Goal: Task Accomplishment & Management: Use online tool/utility

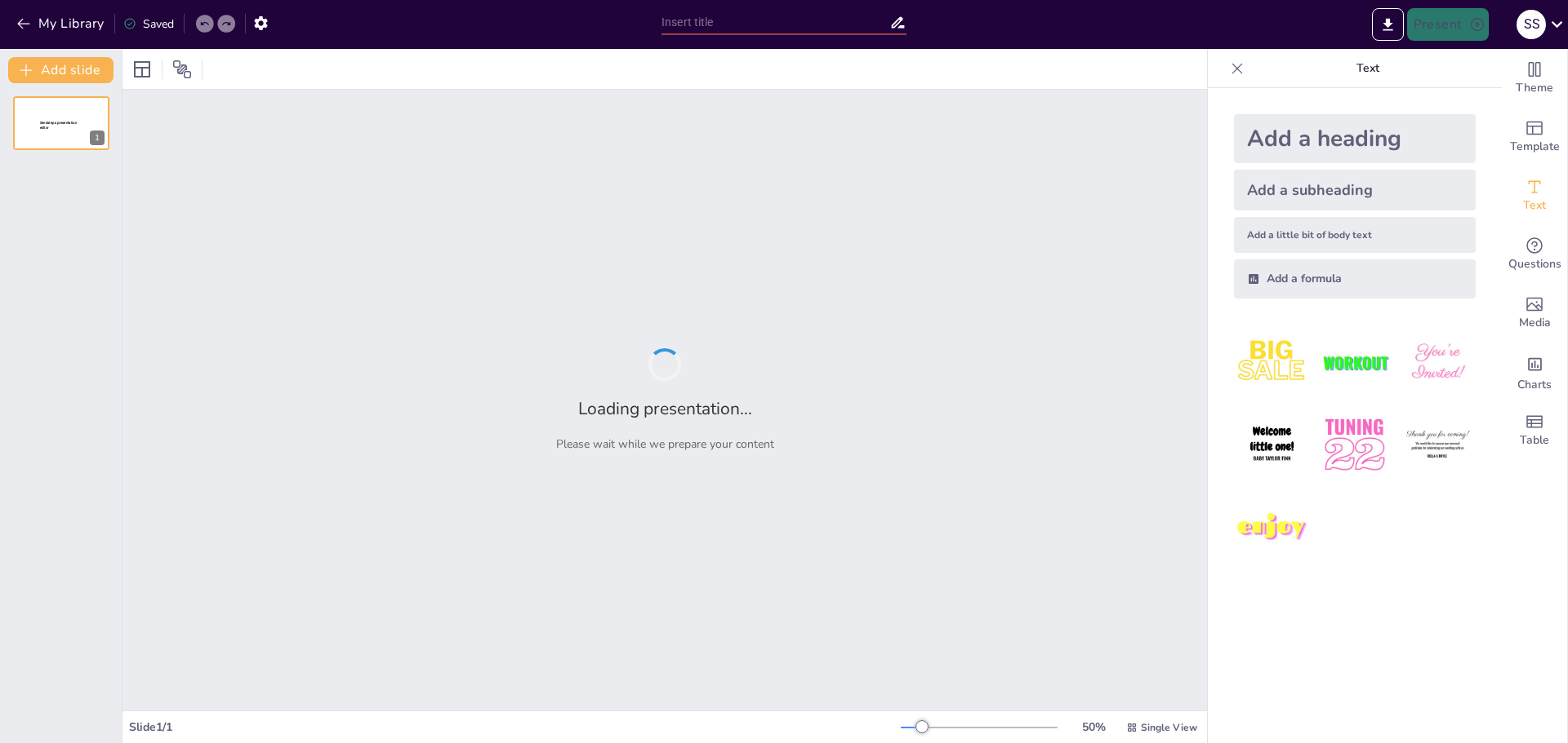
type input "Facturación Electrónica"
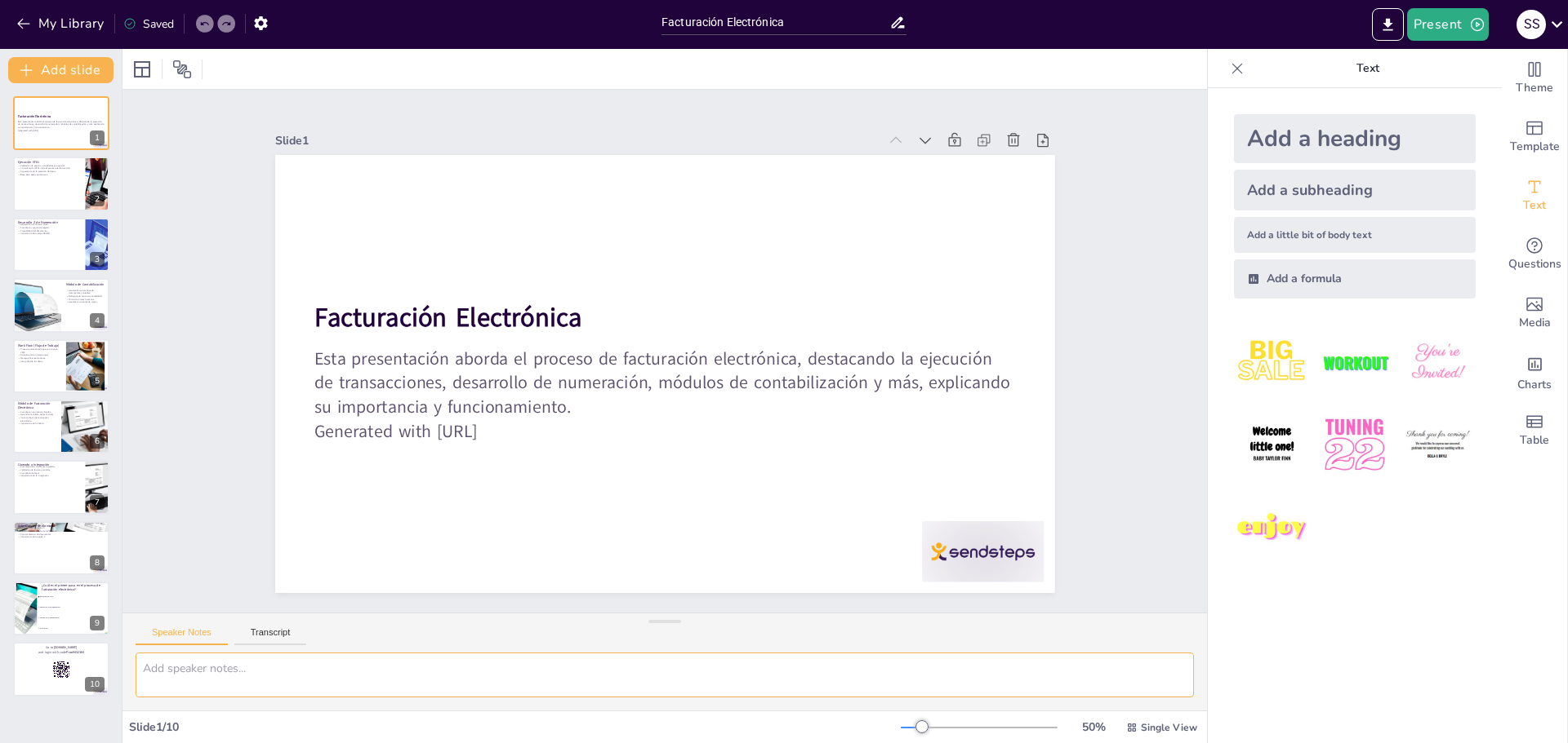
click at [212, 671] on textarea at bounding box center [664, 675] width 1058 height 45
click at [41, 373] on div at bounding box center [61, 366] width 98 height 55
checkbox input "true"
type textarea "La automatización del flujo de trabajo es esencial para la eficiencia del proce…"
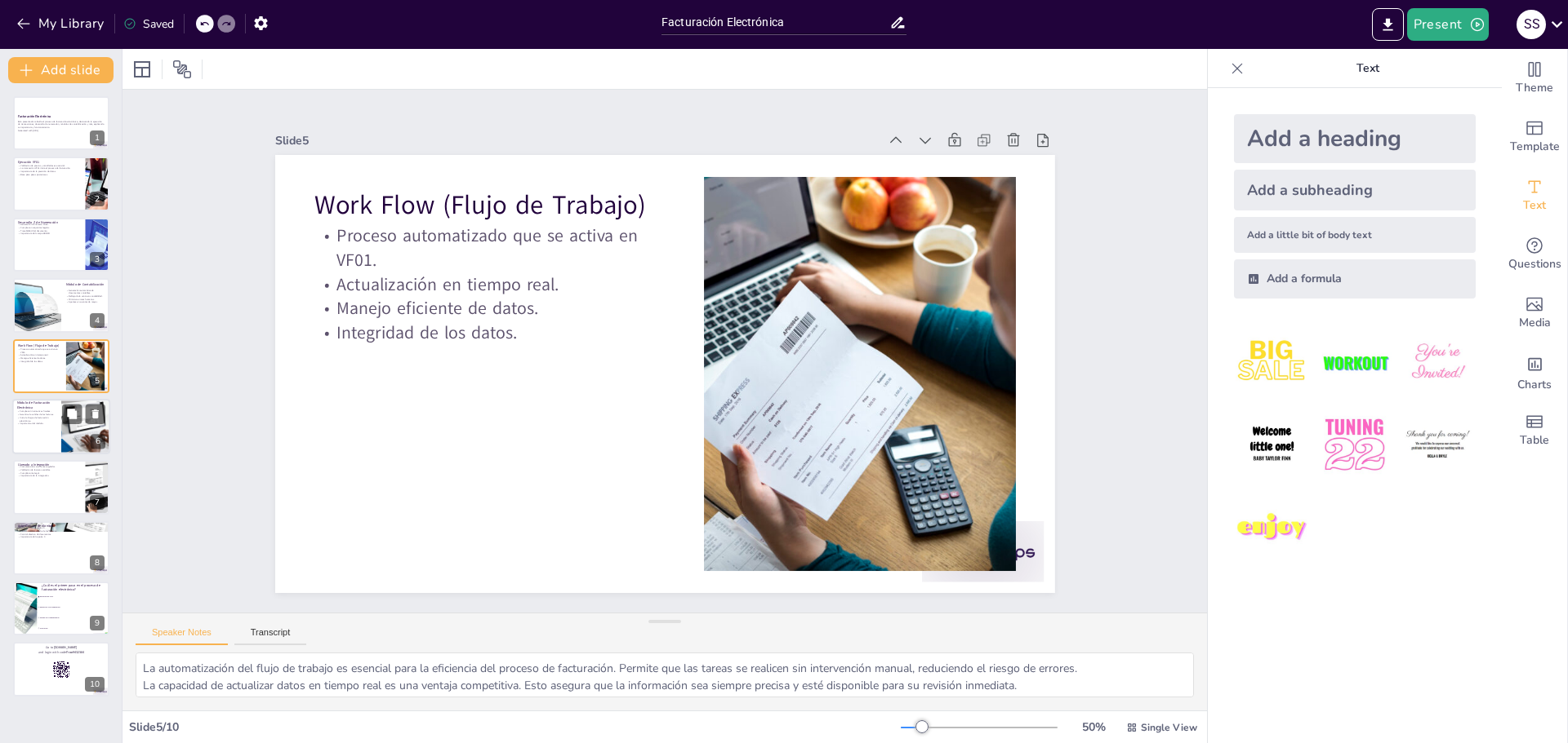
click at [41, 423] on p "Importancia del módulo." at bounding box center [36, 424] width 39 height 3
checkbox input "true"
type textarea "Cumplir con las normativas fiscales es esencial para cualquier empresa. Este mó…"
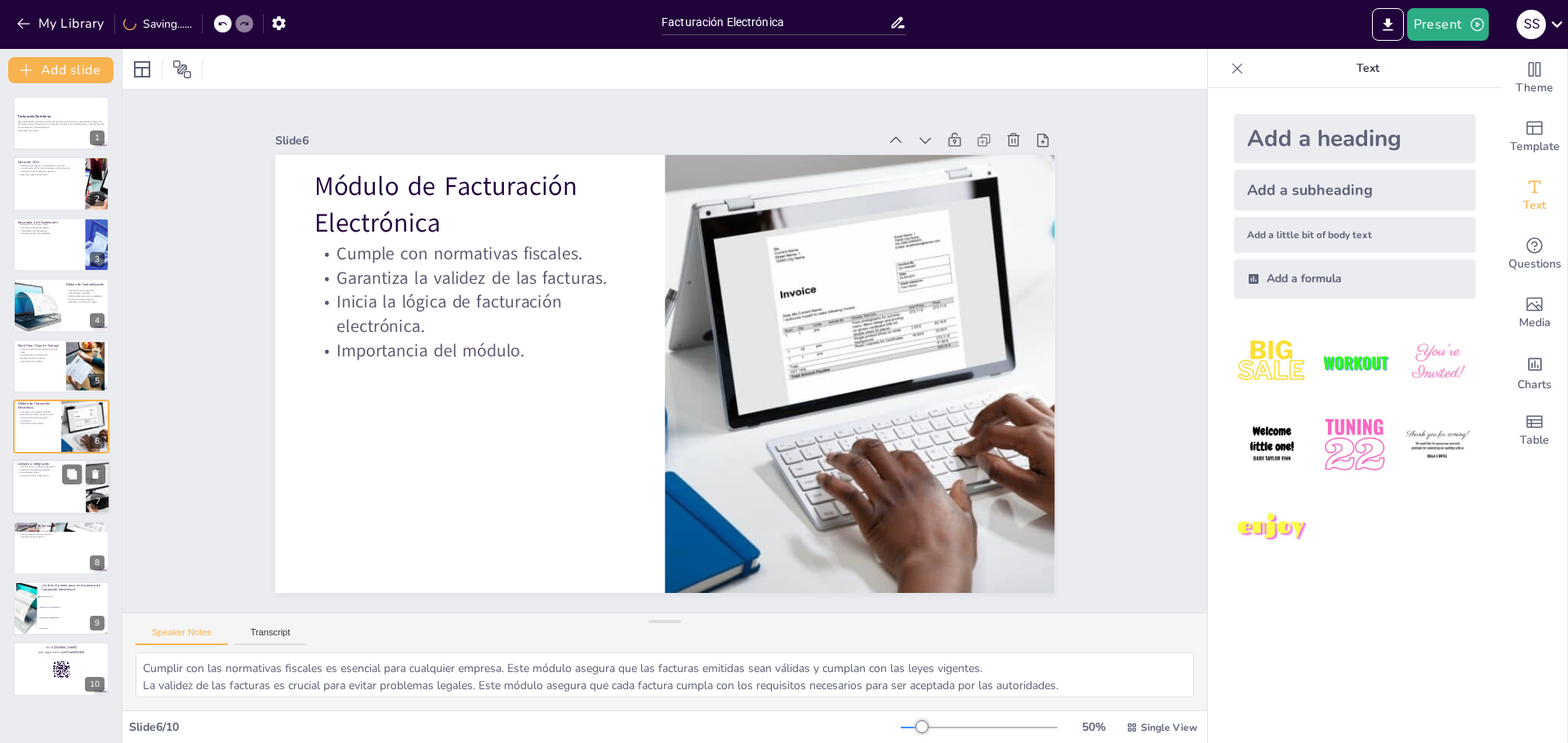
click at [45, 483] on div at bounding box center [61, 487] width 98 height 55
checkbox input "true"
type textarea "La comunicación con el ente regulador es vital para el proceso de facturación. …"
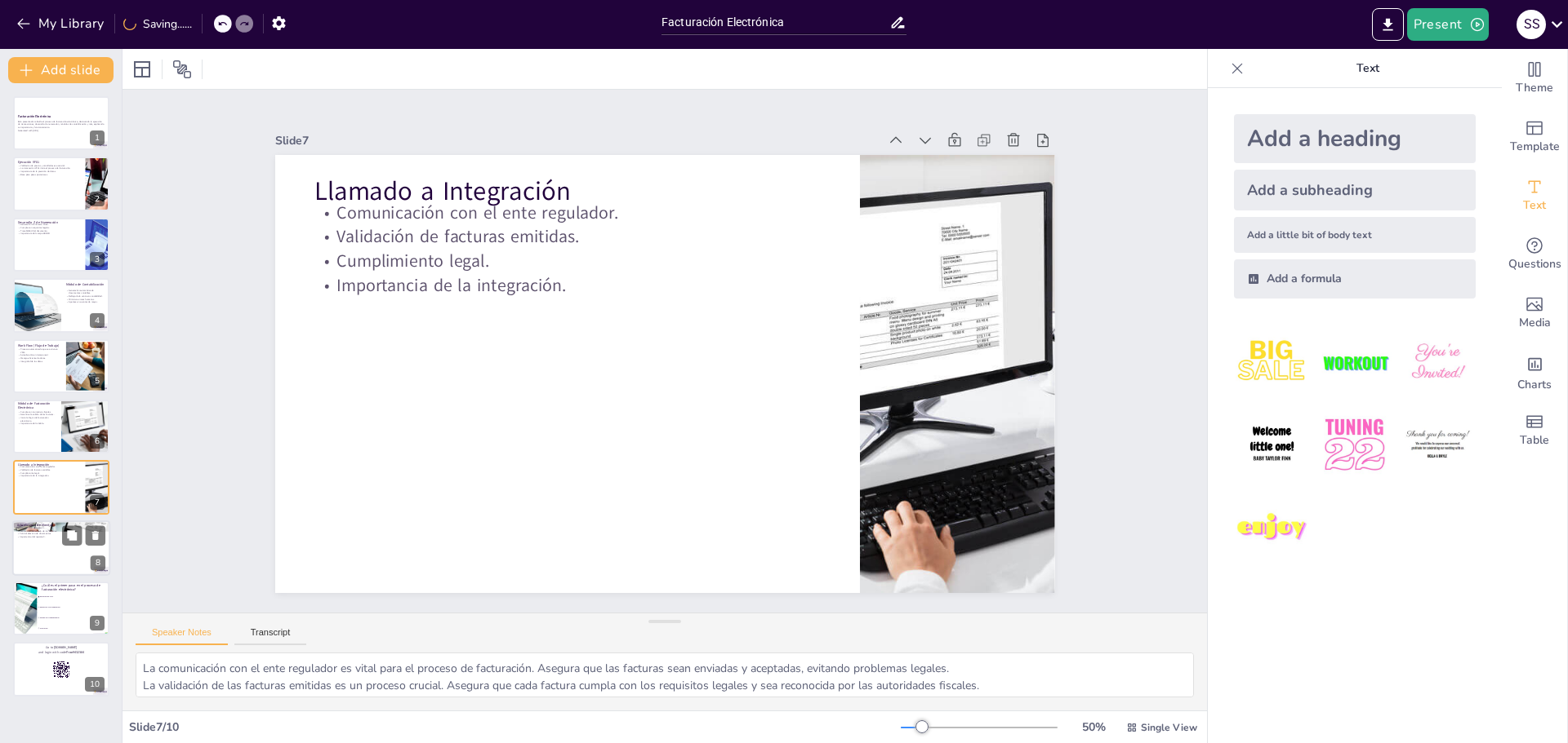
checkbox input "true"
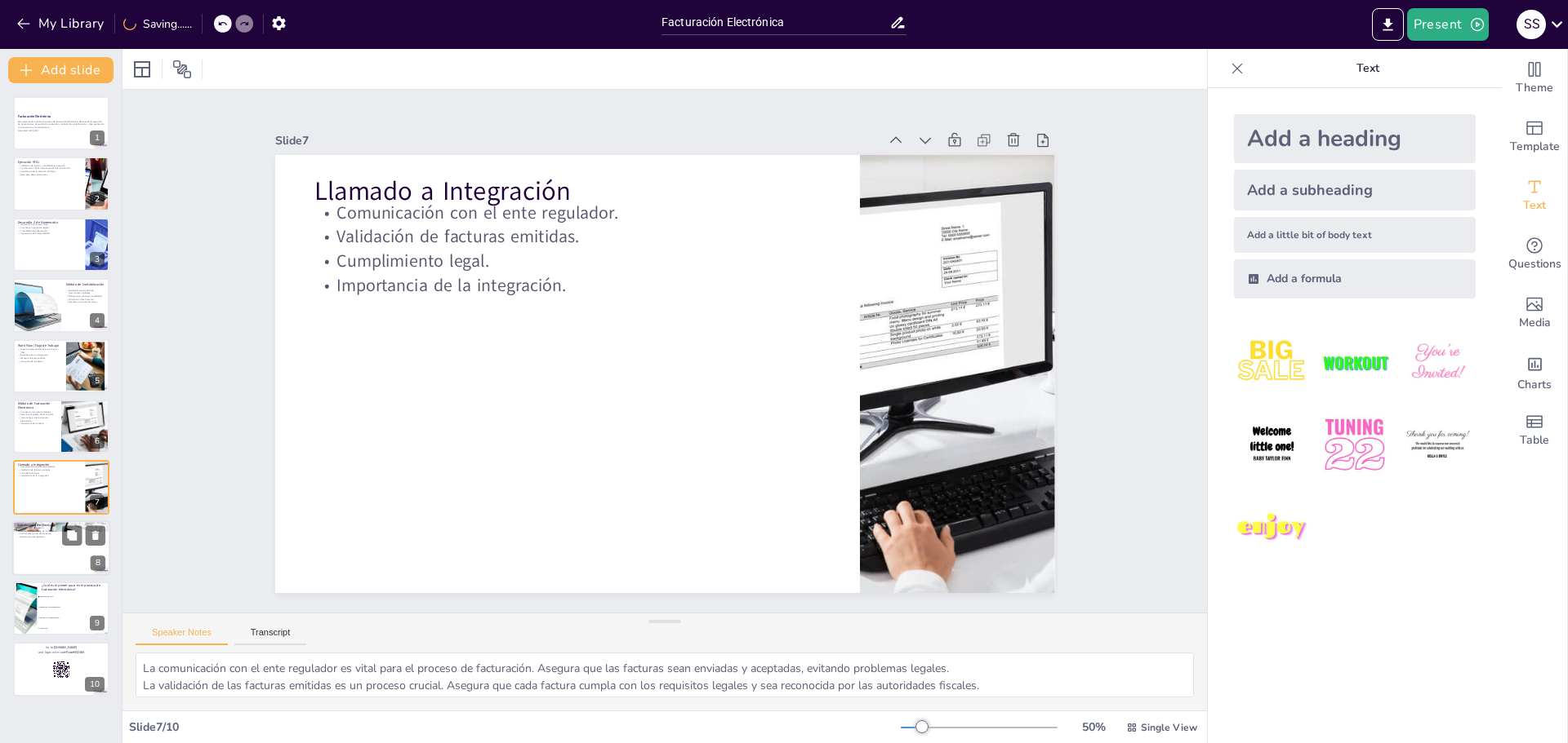
checkbox input "true"
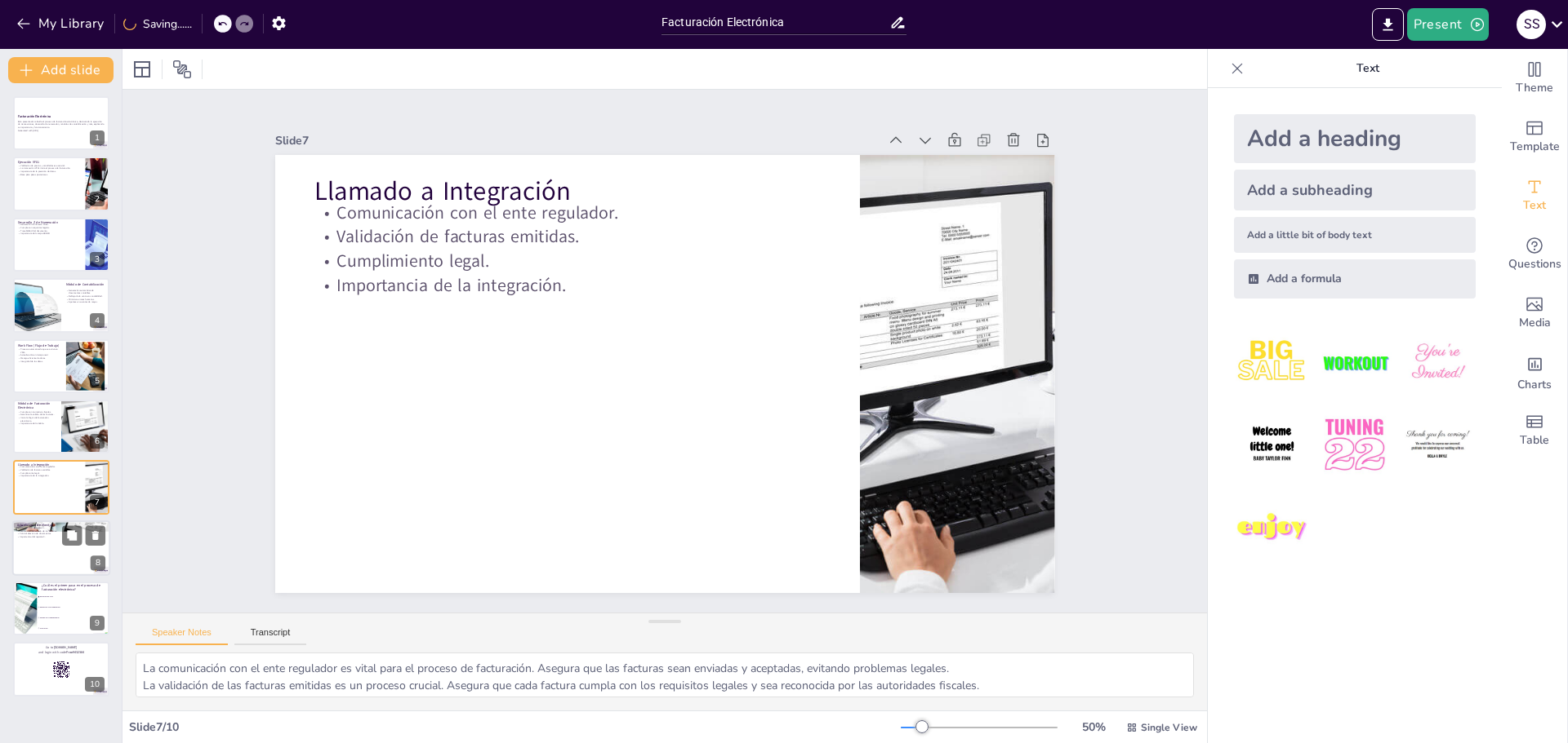
click at [49, 548] on div at bounding box center [61, 548] width 98 height 55
checkbox input "true"
type textarea "La actualización de tablas Z es esencial para el seguimiento de las facturas. E…"
checkbox input "true"
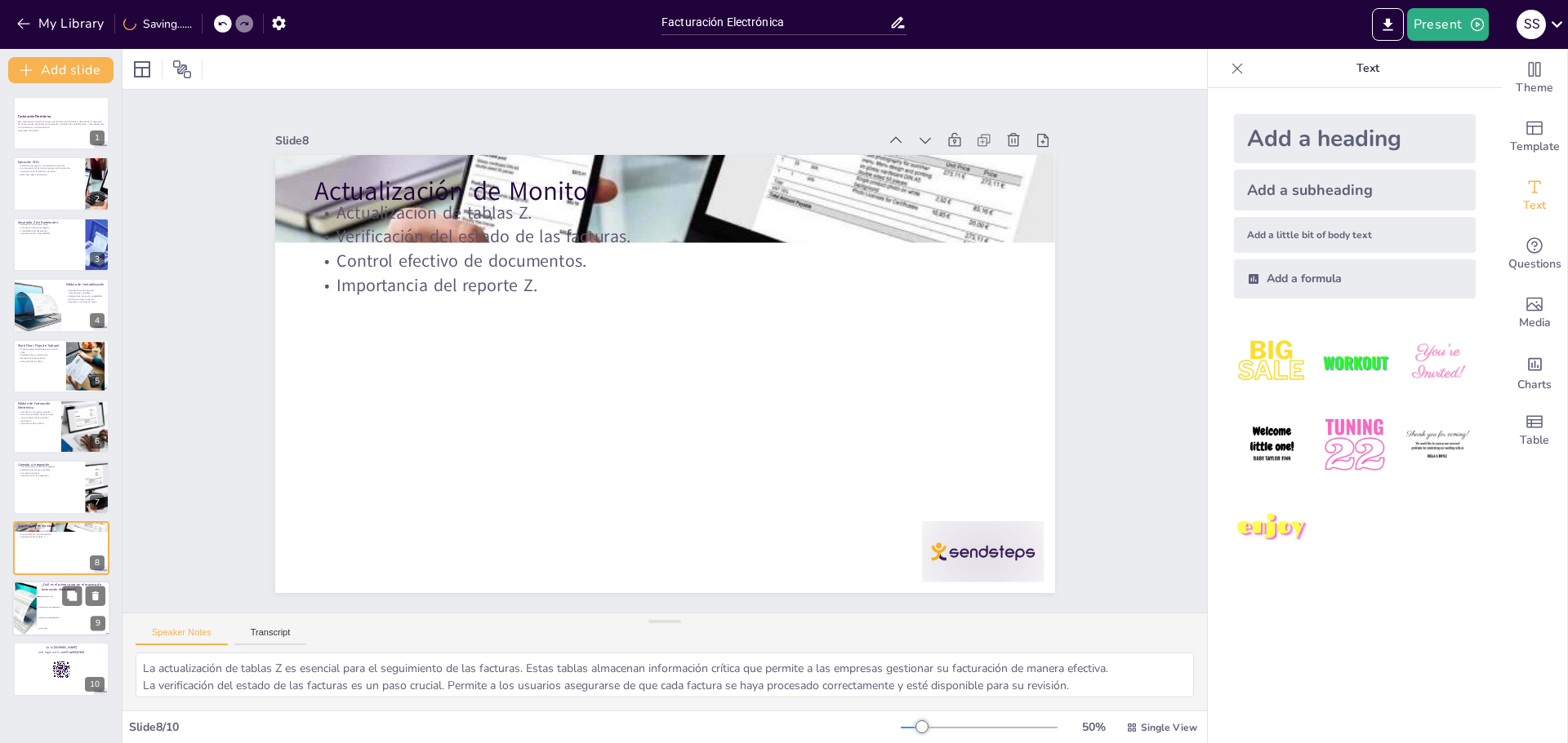
checkbox input "true"
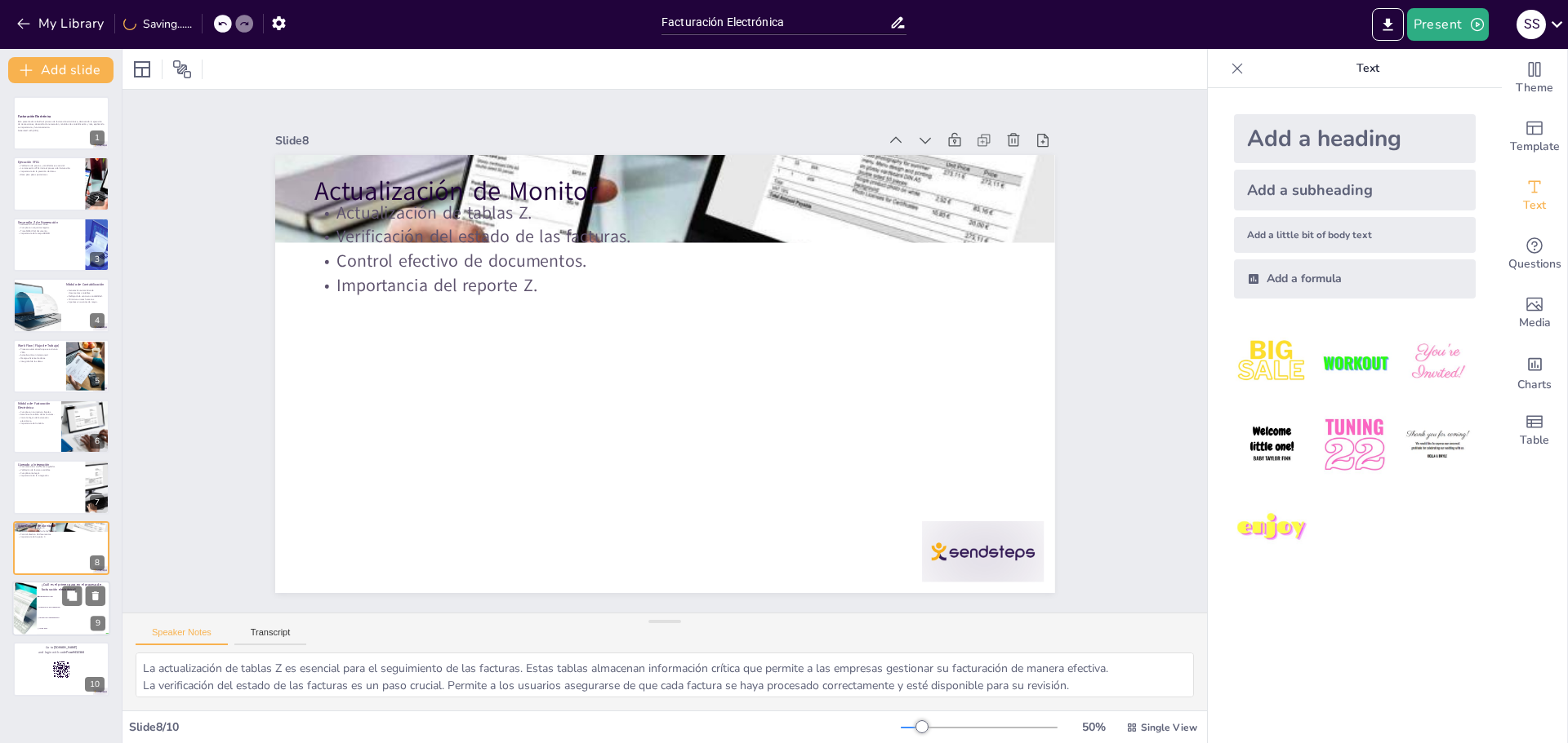
checkbox input "true"
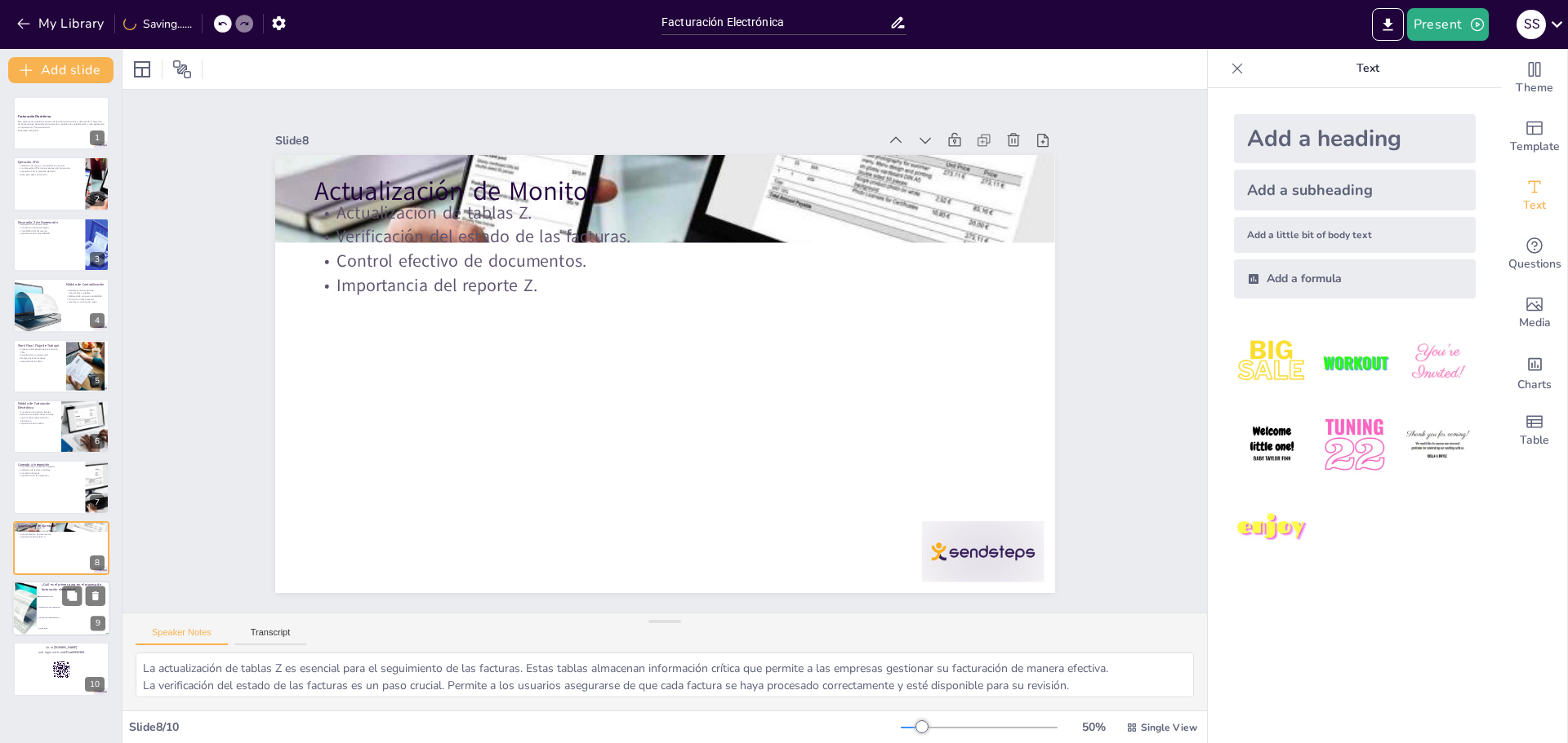
checkbox input "true"
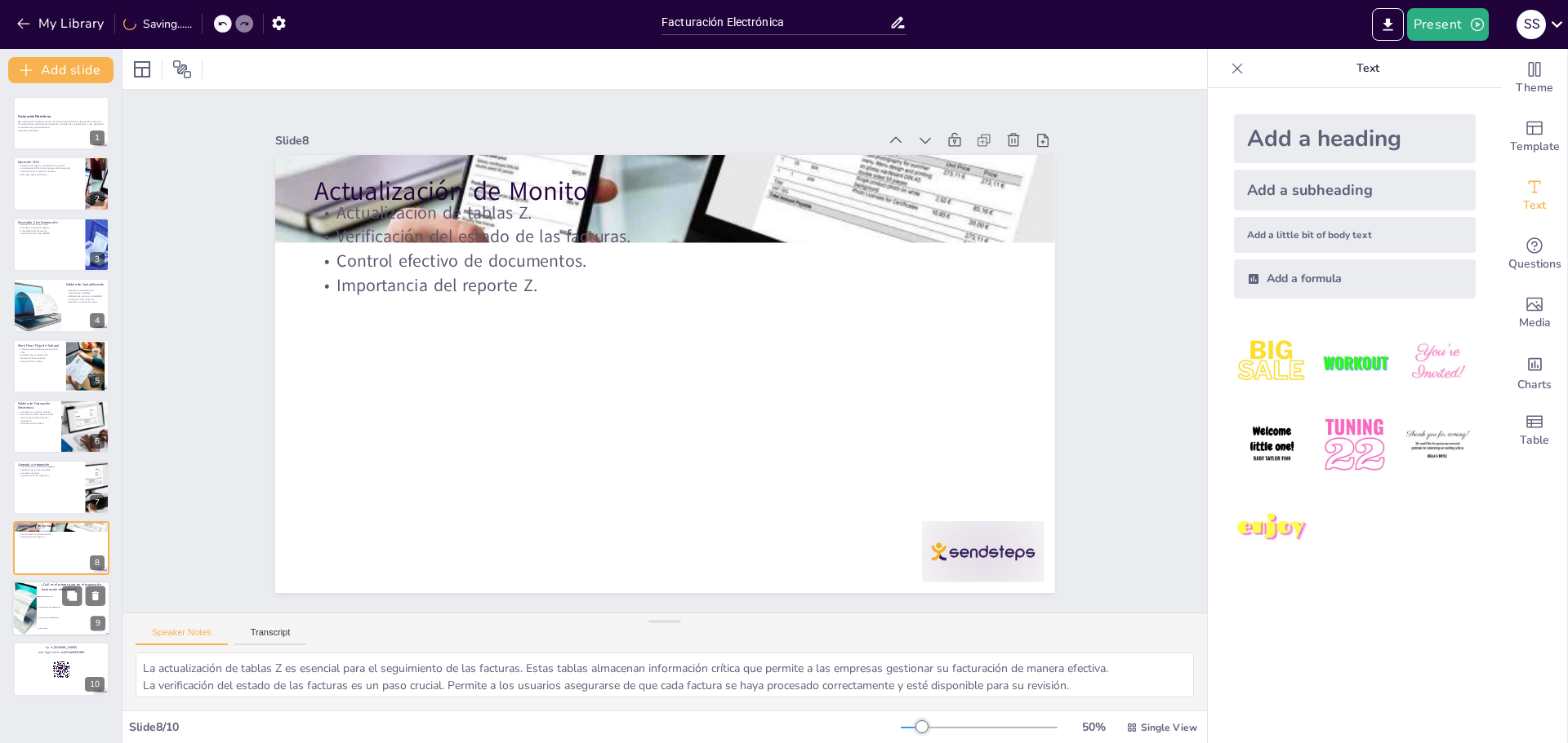
checkbox input "true"
click at [52, 610] on li "Desarrollo Z de Numeración" at bounding box center [73, 607] width 74 height 10
checkbox input "true"
type textarea "La respuesta correcta es "Ejecución de VF01", ya que es el primer paso en el pr…"
checkbox input "true"
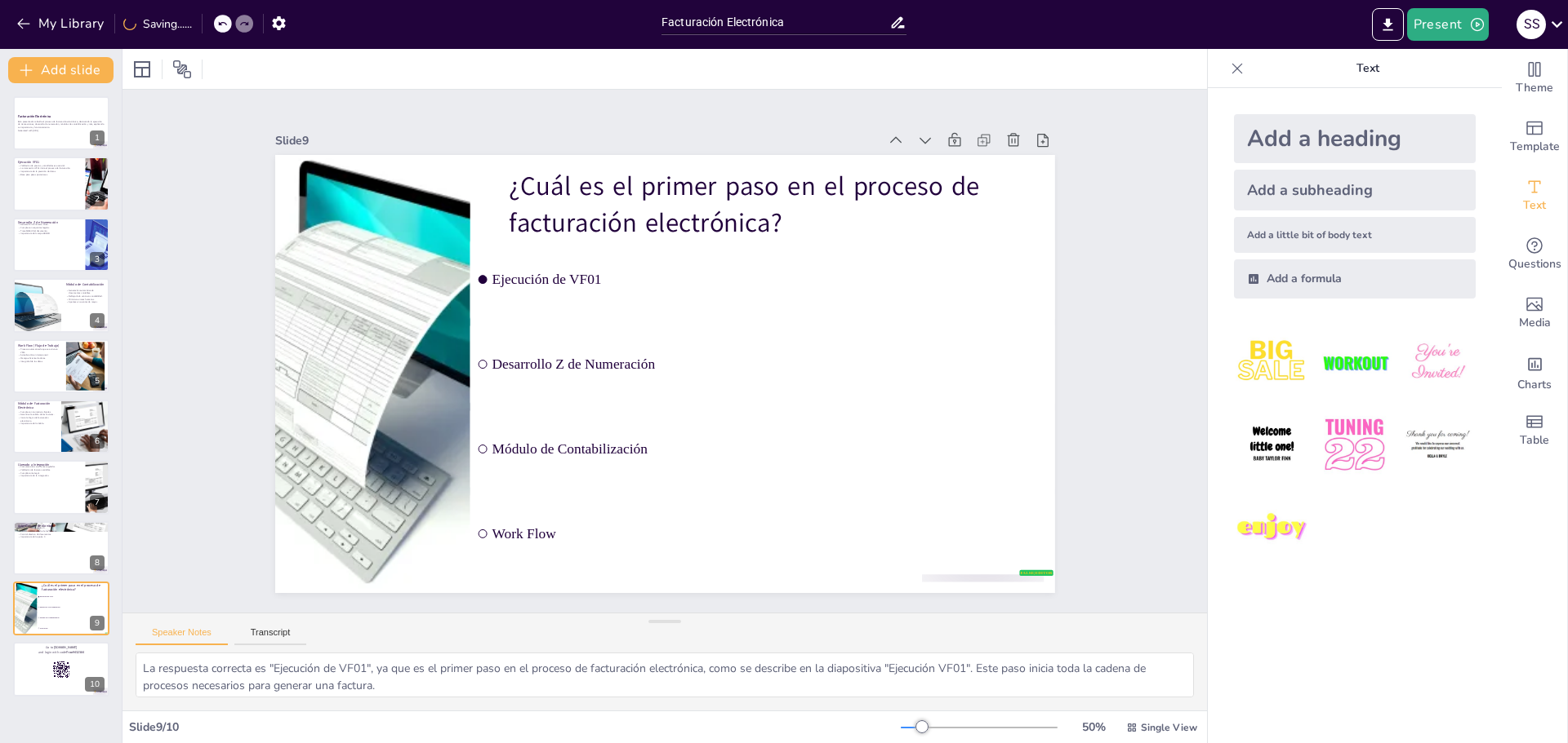
checkbox input "true"
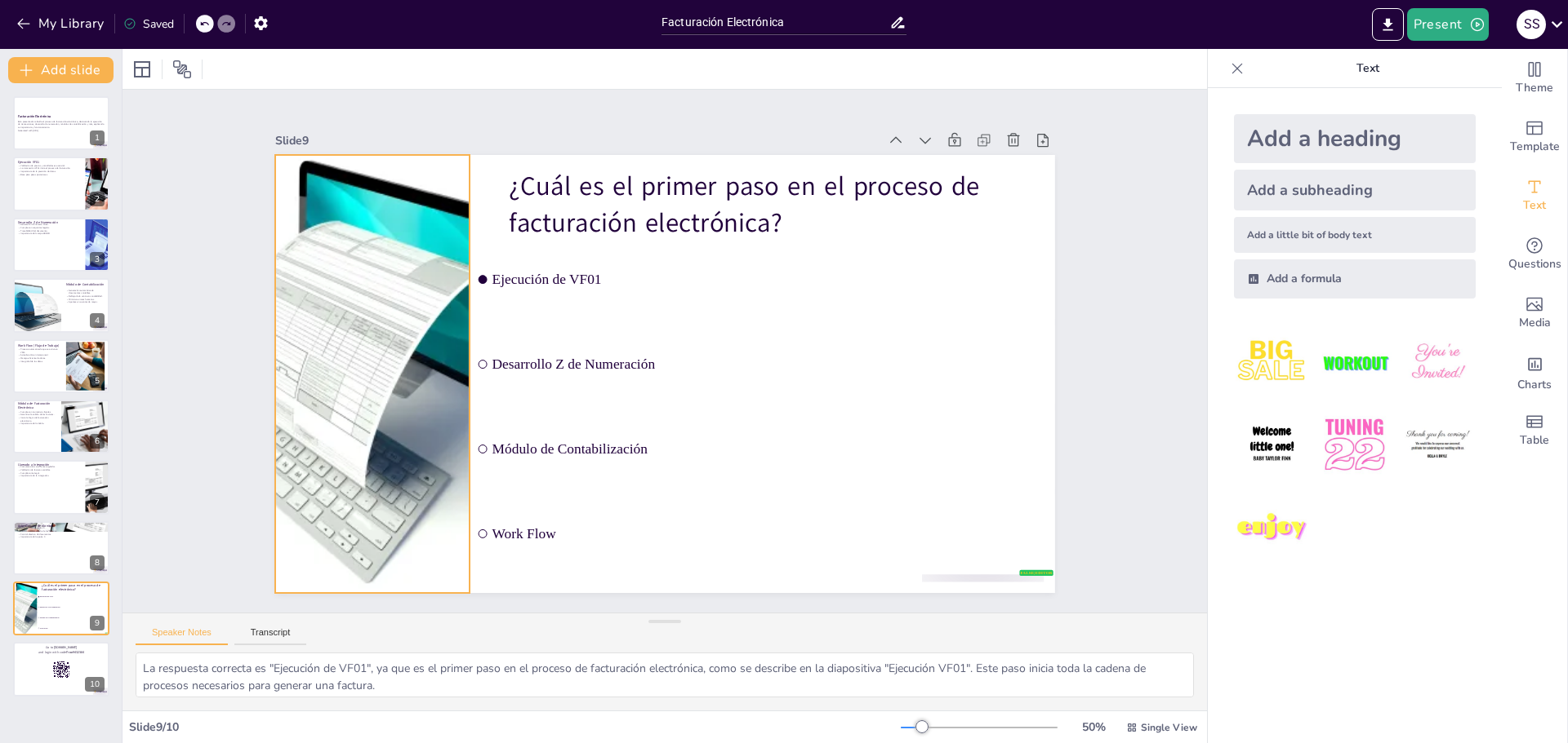
checkbox input "true"
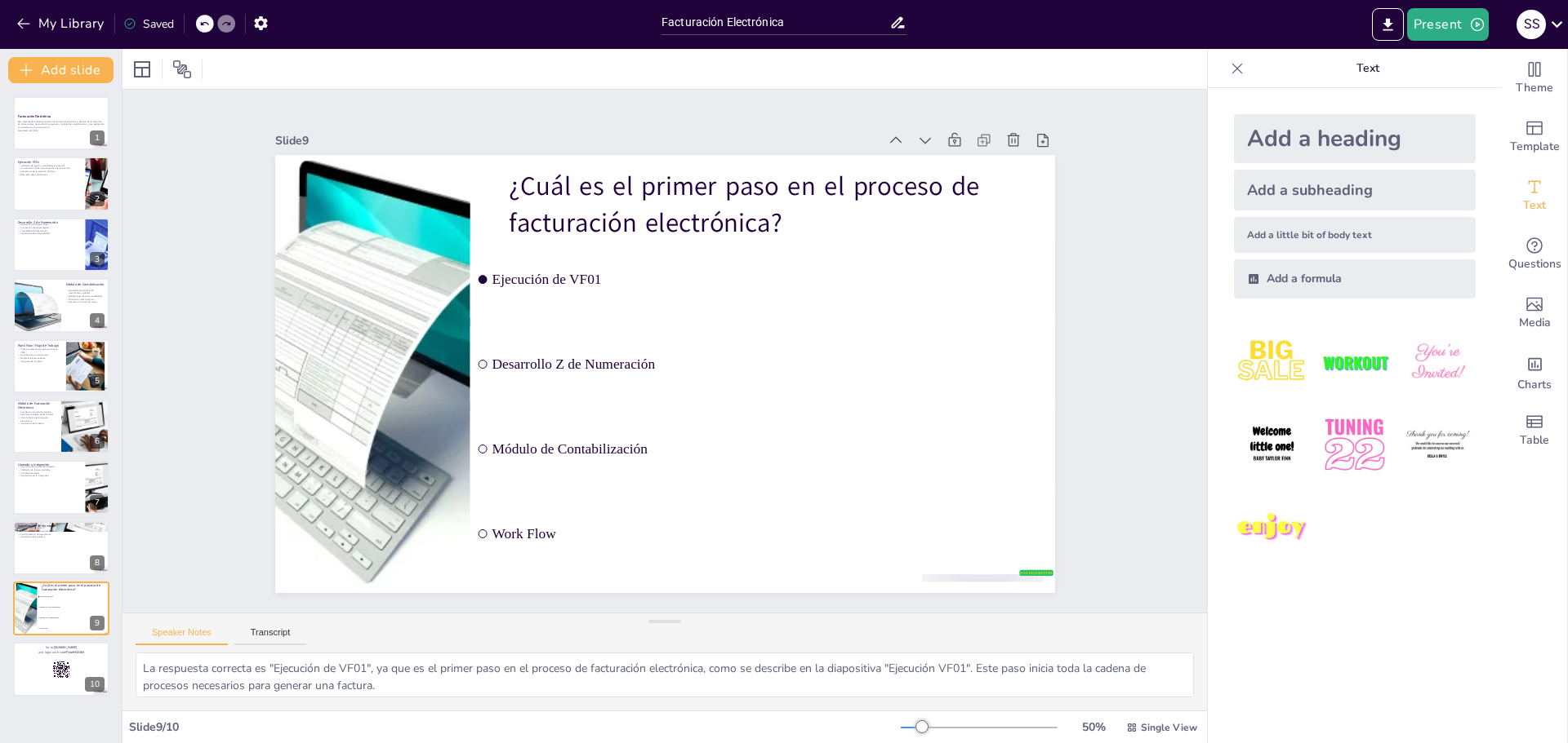
checkbox input "true"
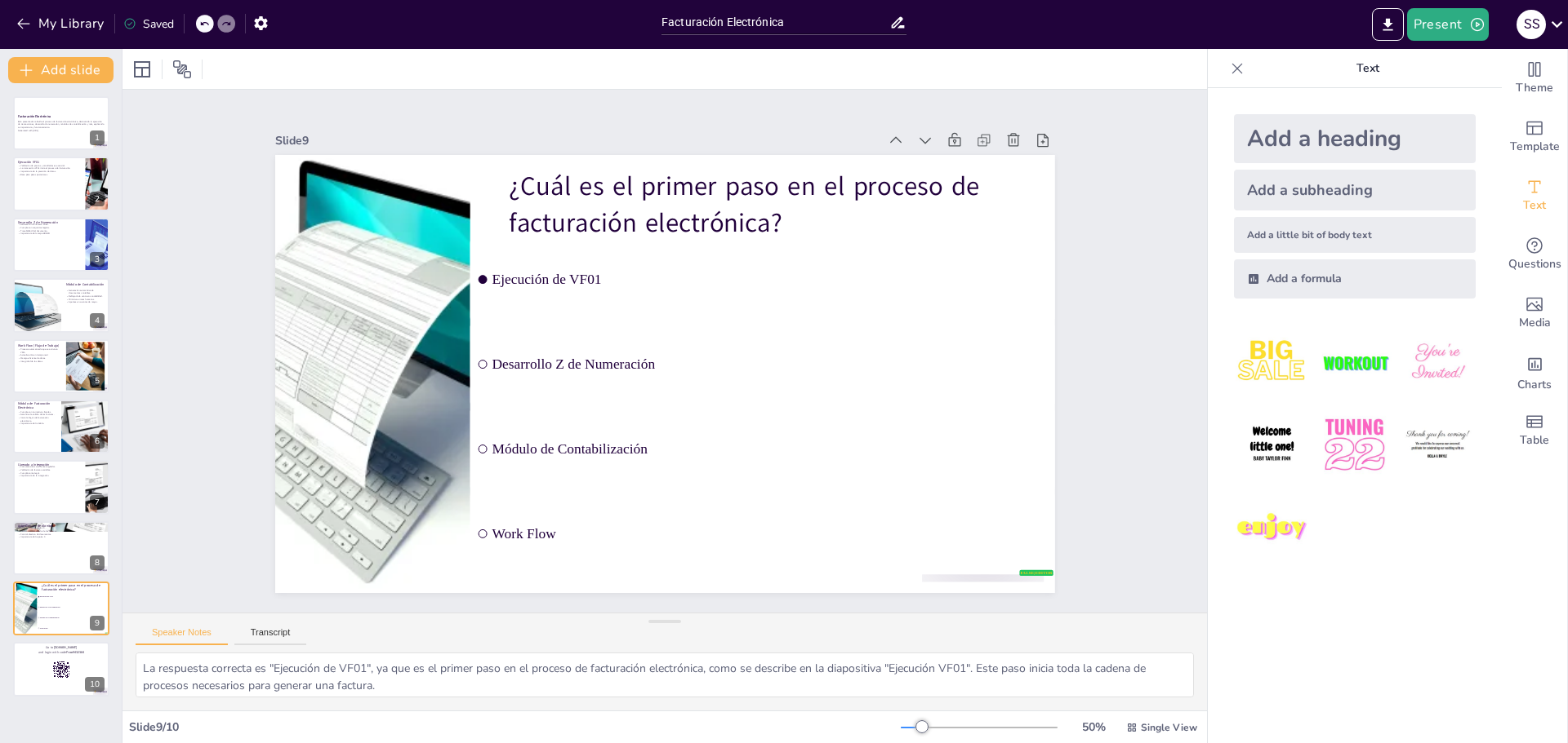
checkbox input "true"
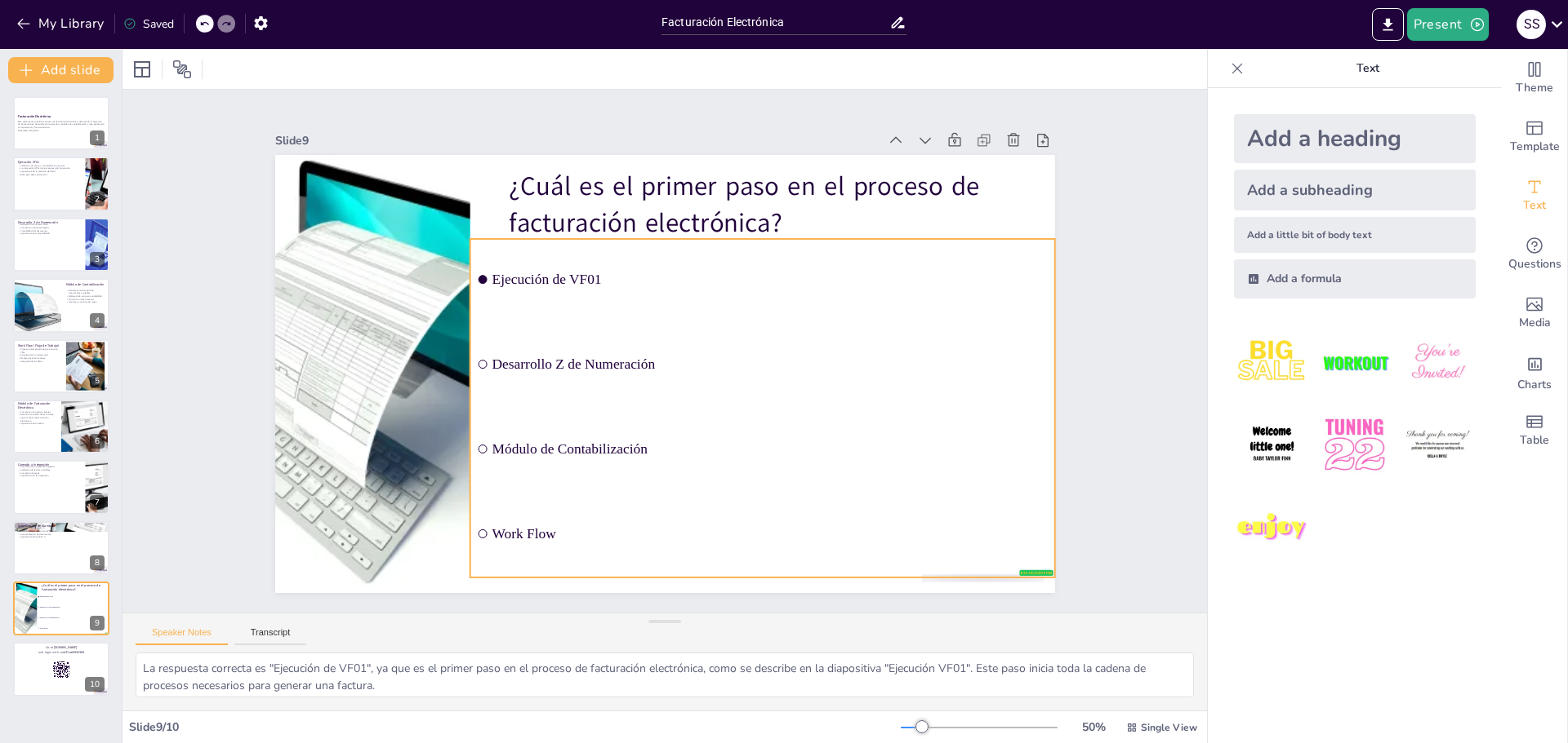
checkbox input "true"
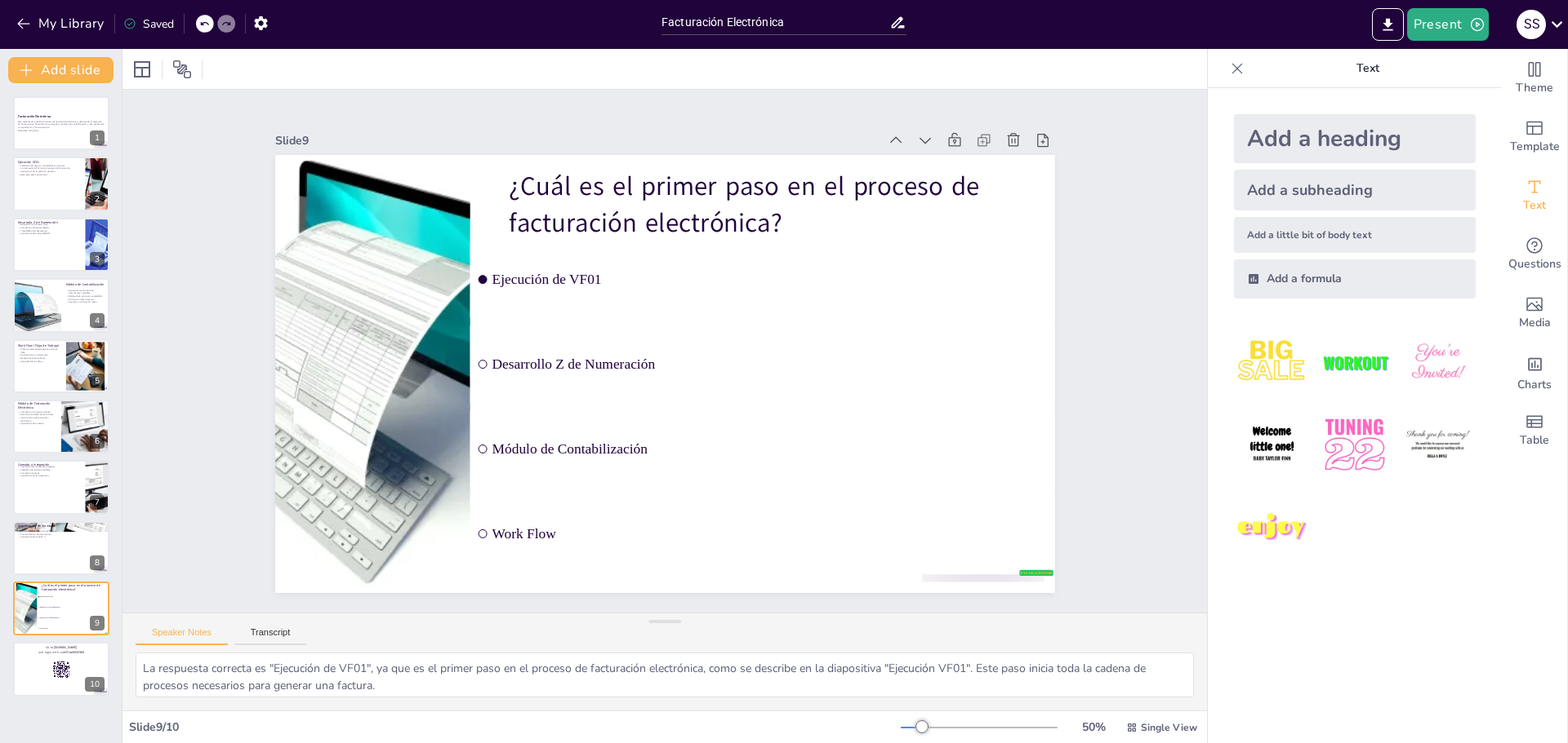
checkbox input "true"
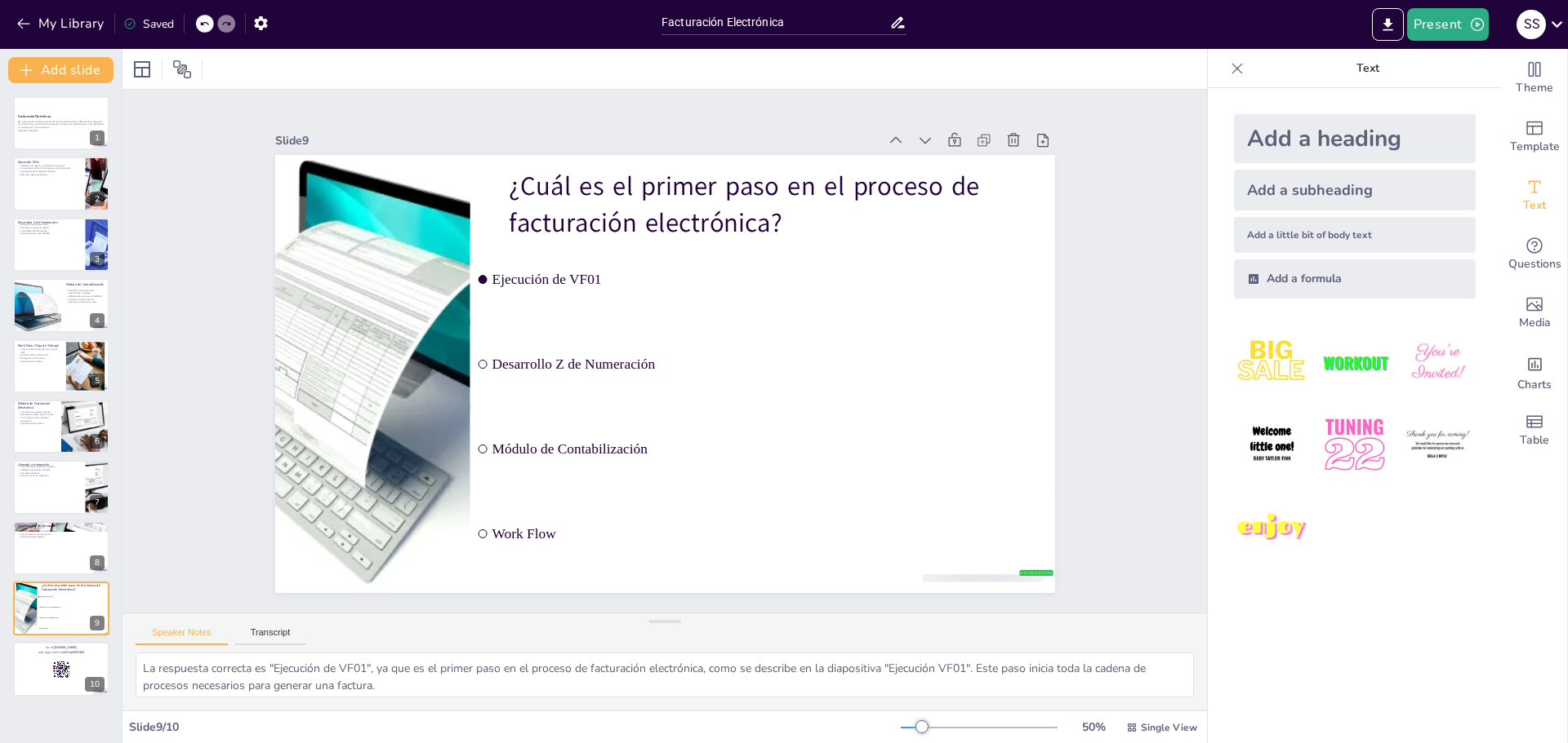
checkbox input "true"
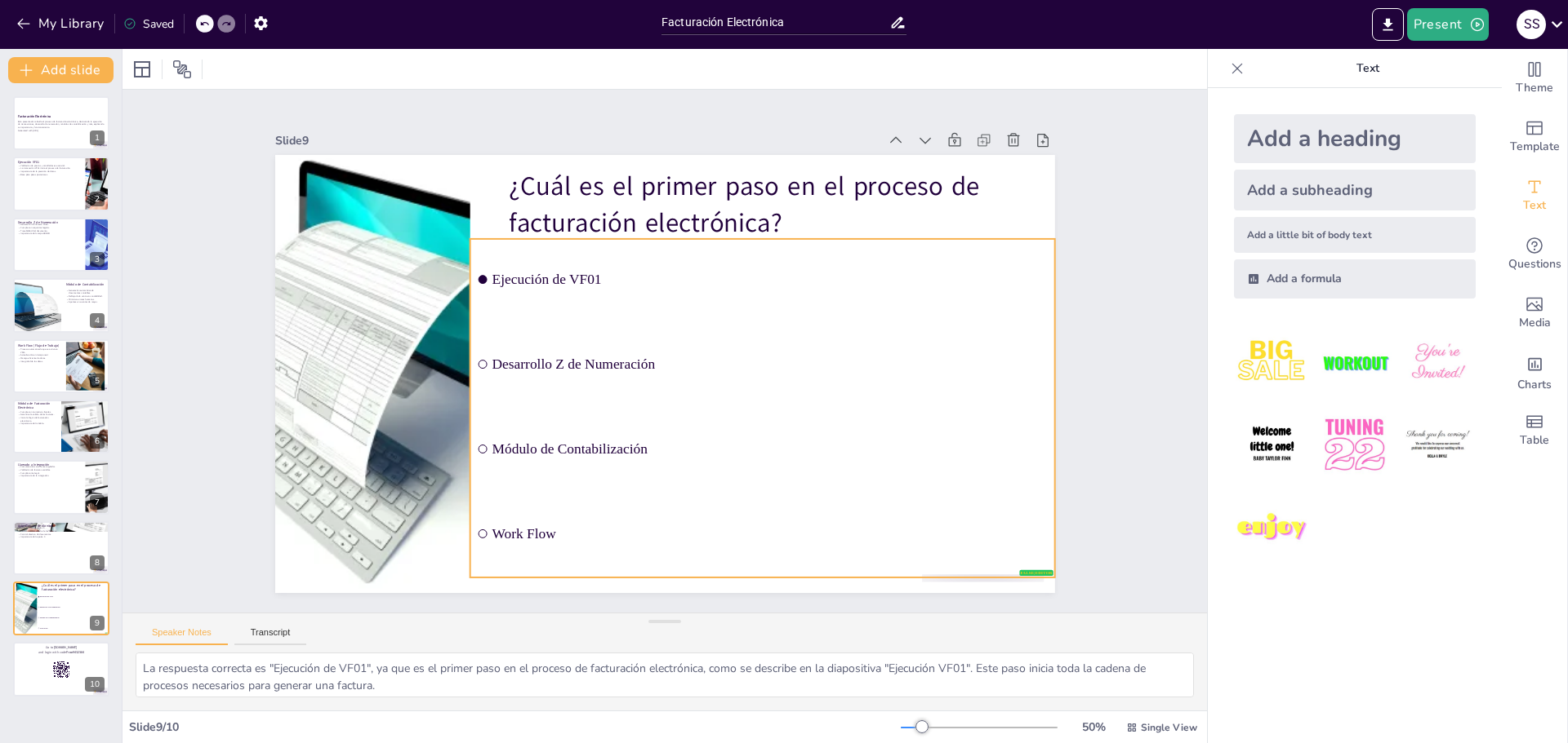
checkbox input "true"
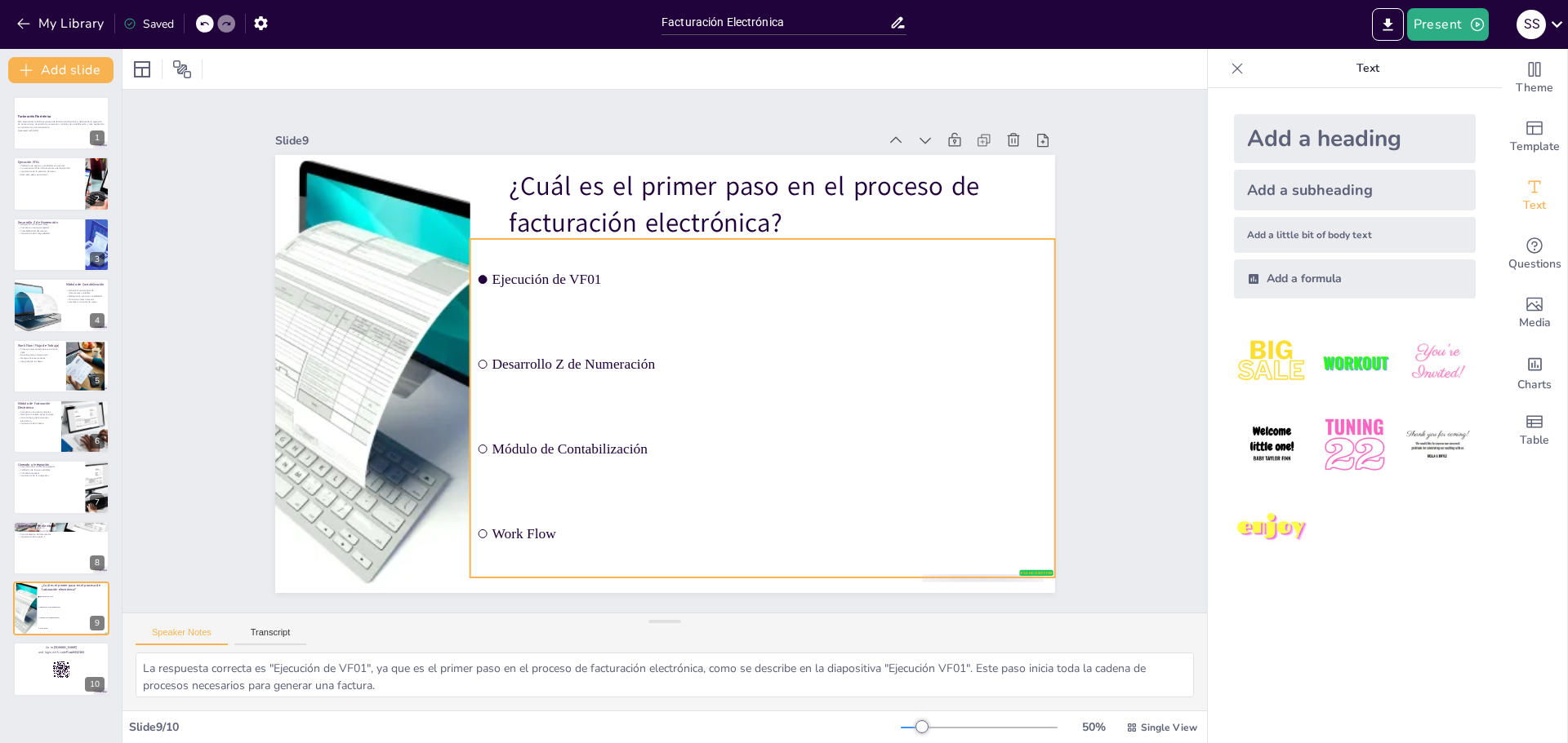
checkbox input "true"
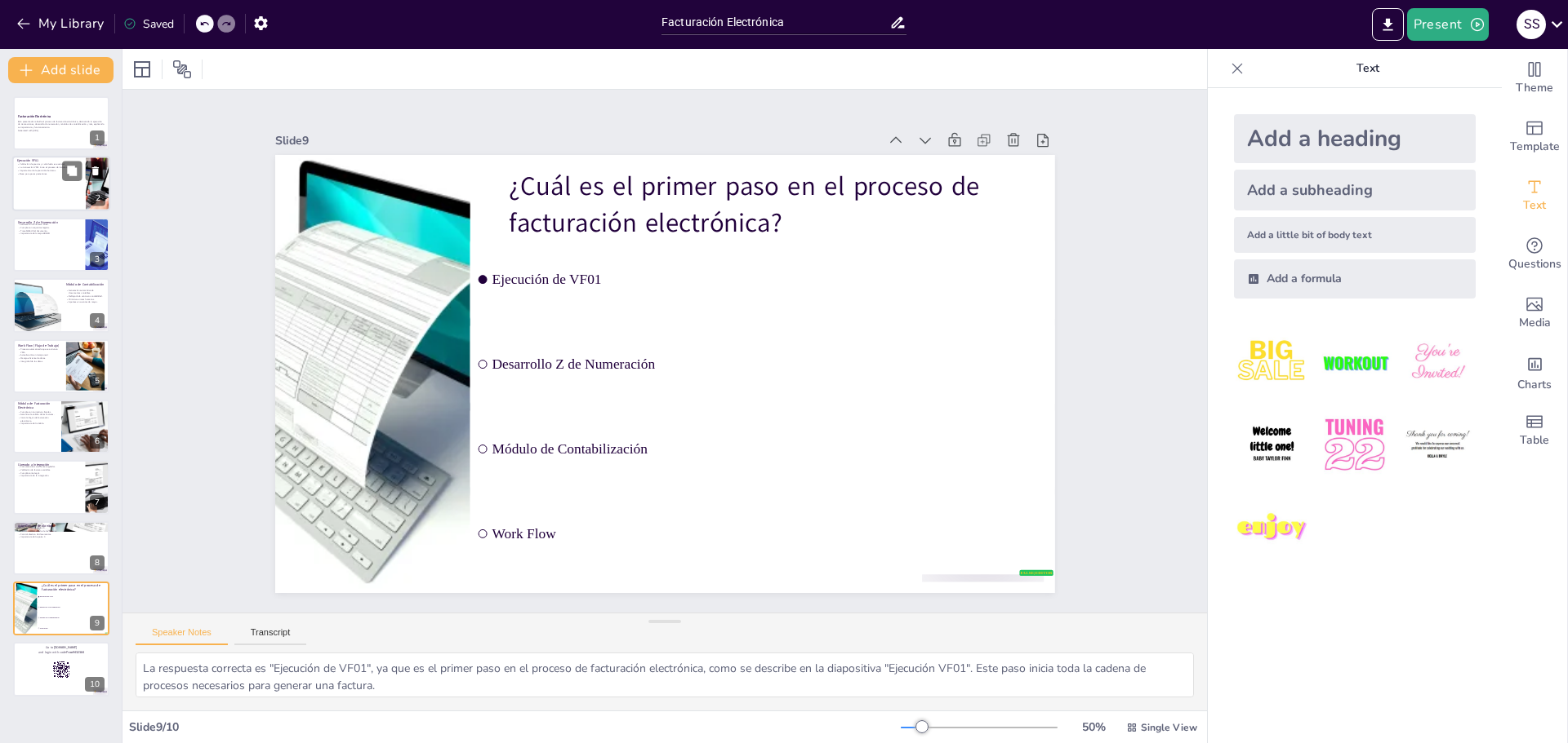
checkbox input "true"
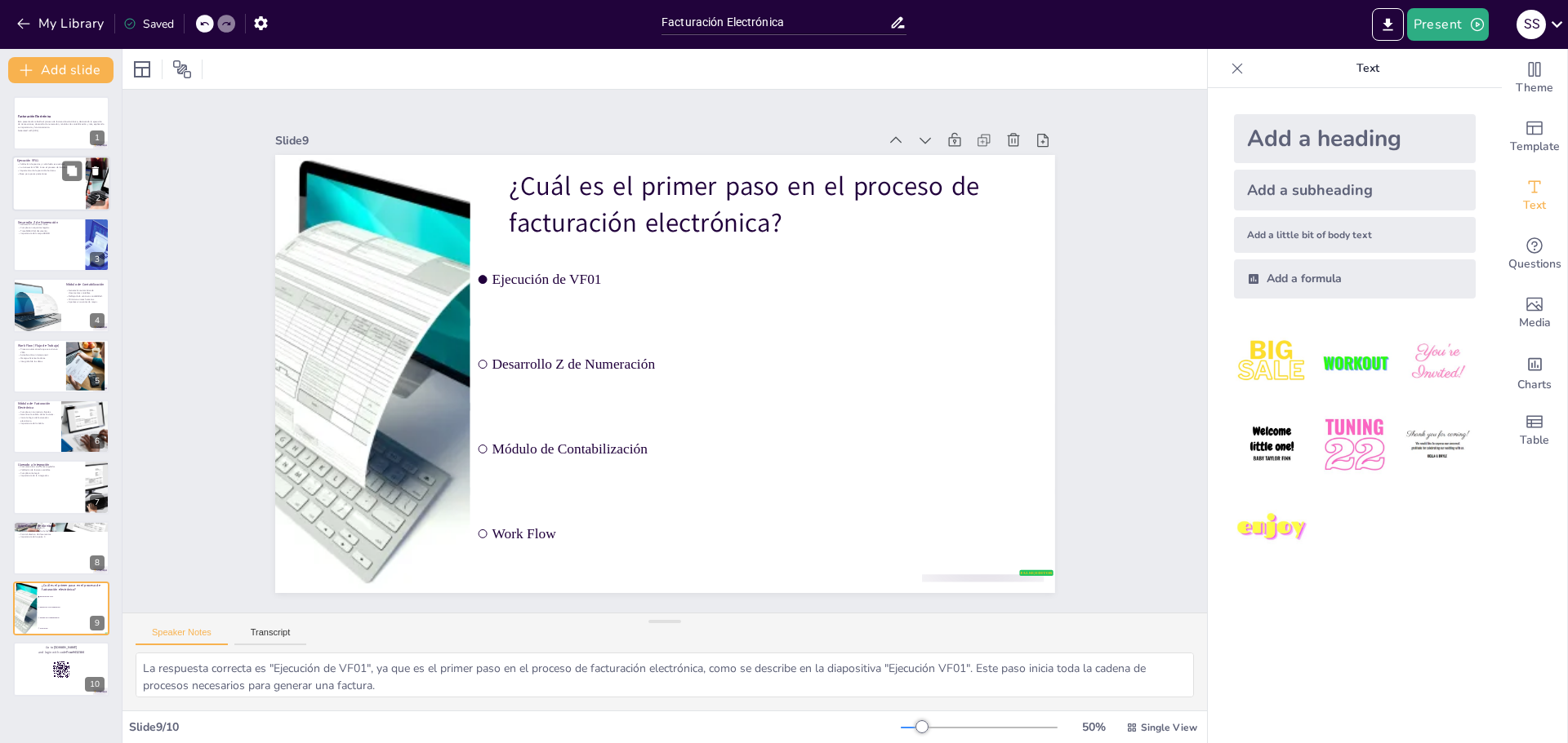
checkbox input "true"
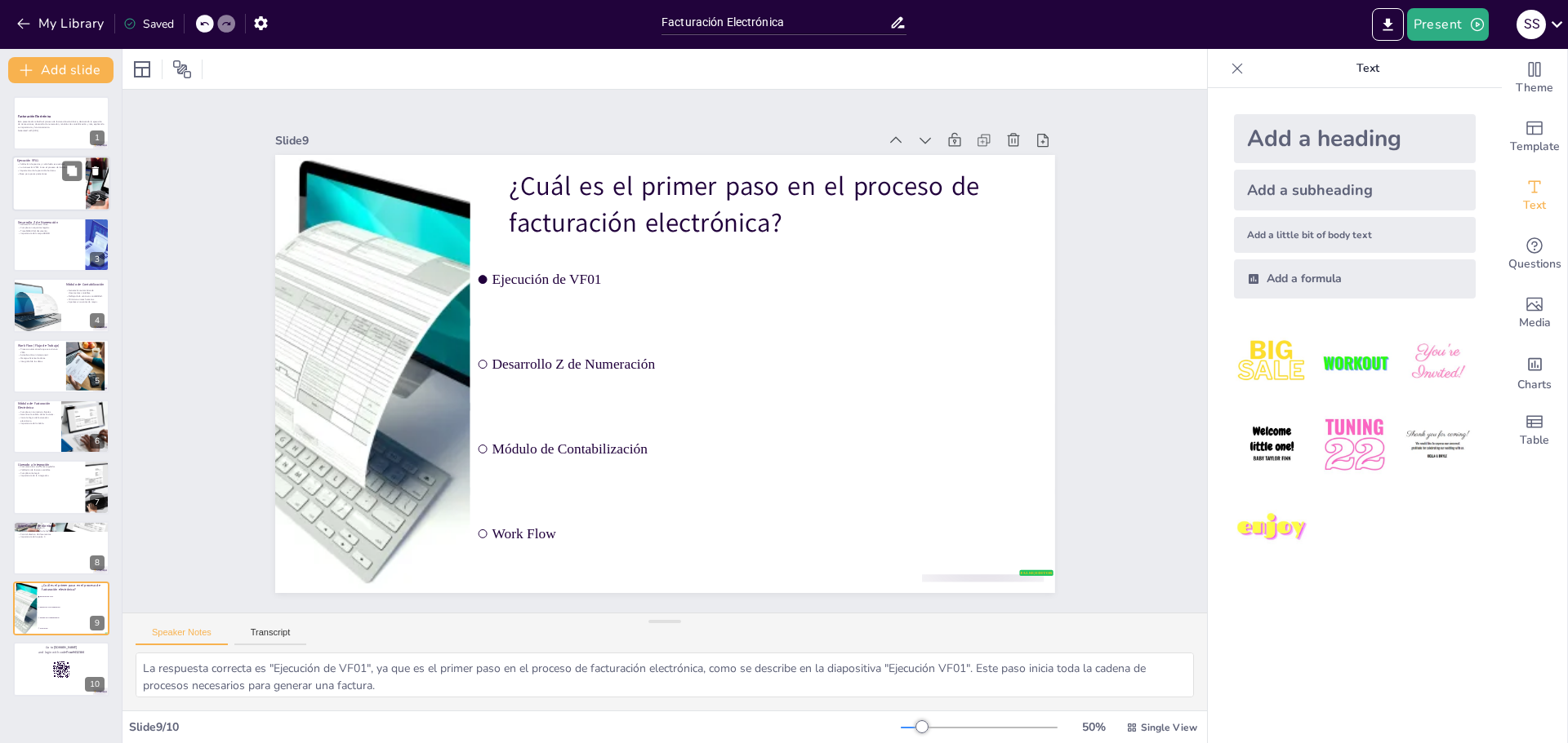
checkbox input "true"
click at [46, 157] on div "Ejecución VF01 Validación de precios y cantidades es esencial. La transacción V…" at bounding box center [61, 157] width 98 height 0
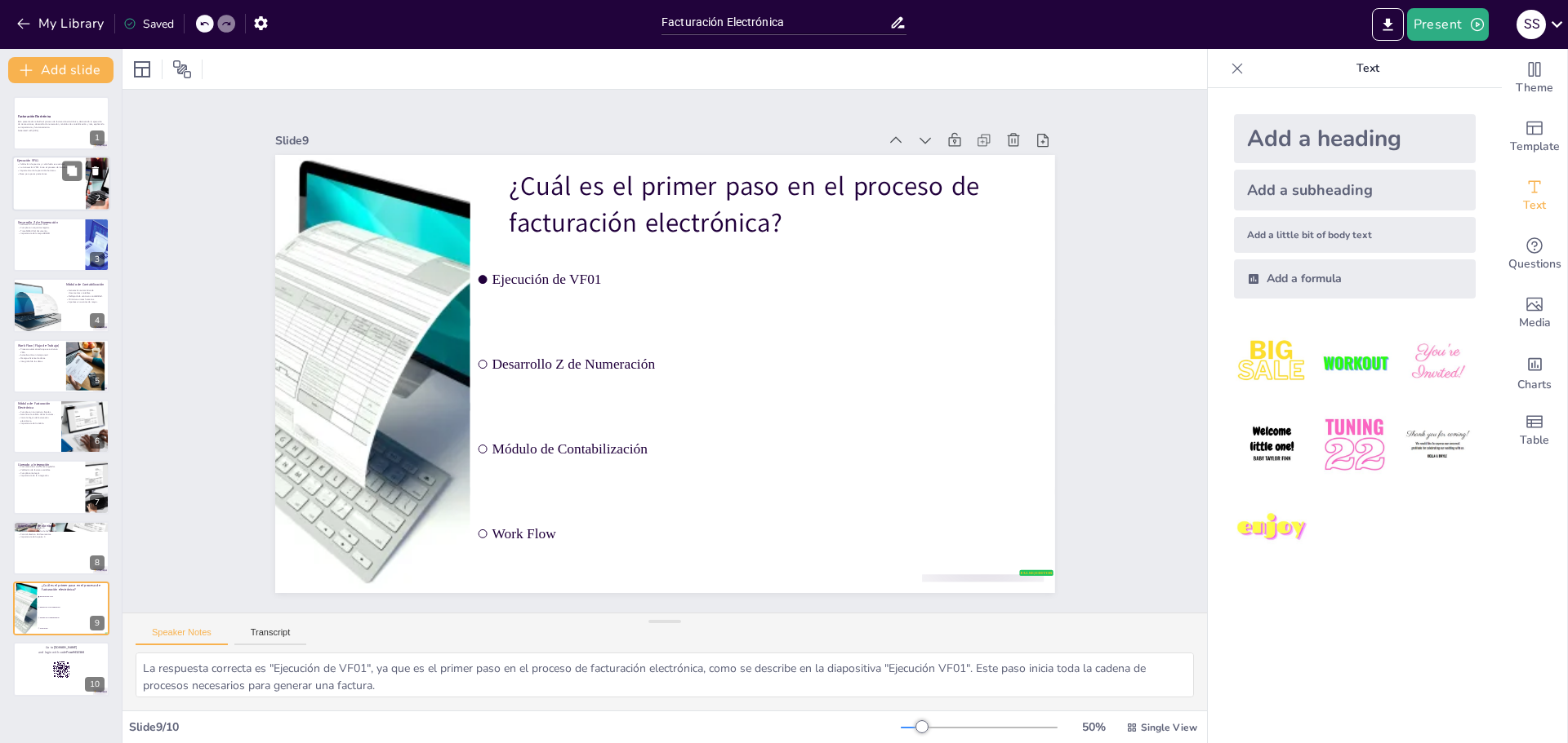
checkbox input "true"
type textarea "La validación de precios y cantidades es un paso crítico en la ejecución de VF0…"
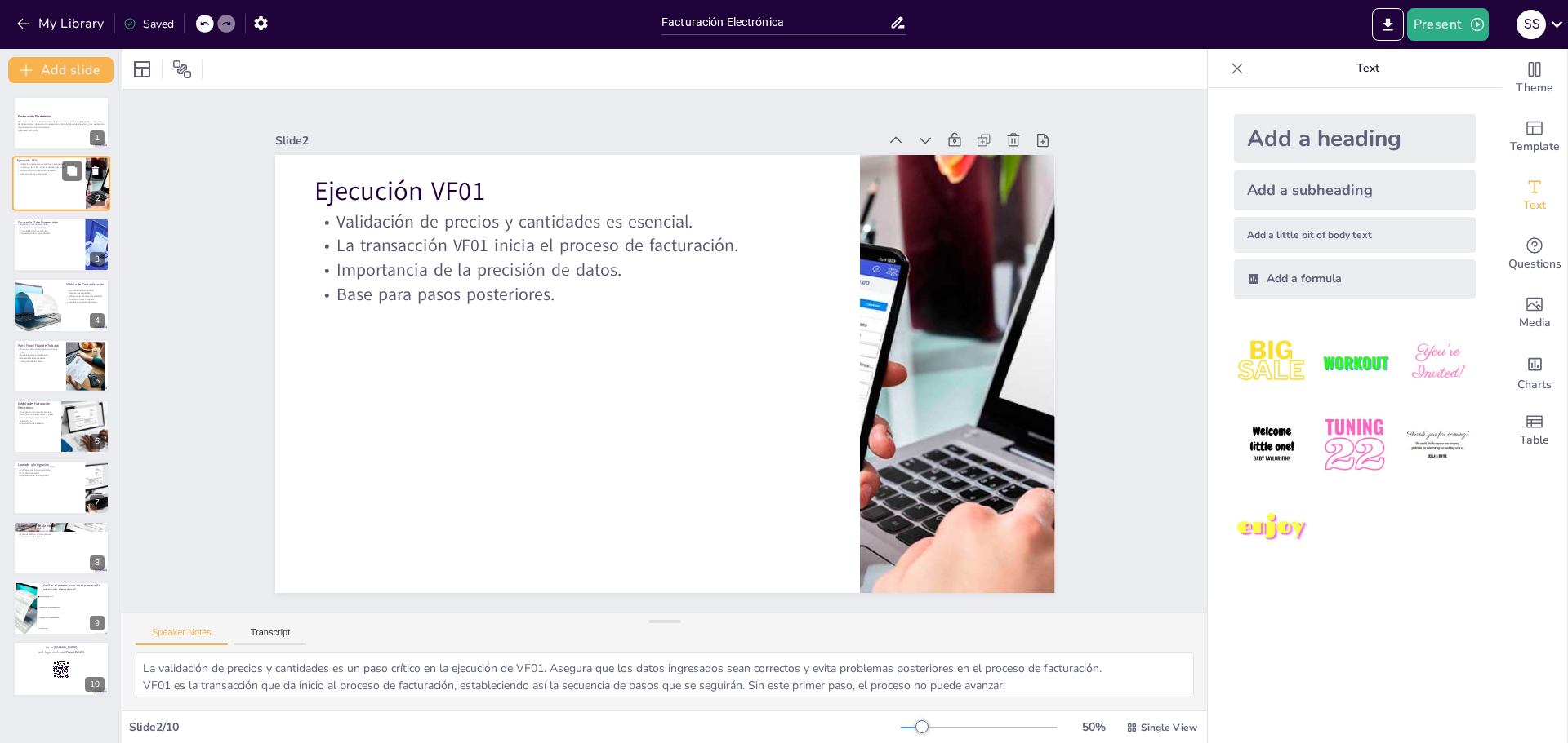
click at [46, 177] on div at bounding box center [61, 184] width 98 height 55
checkbox input "true"
type textarea "La generación de un número único es fundamental para el proceso de facturación.…"
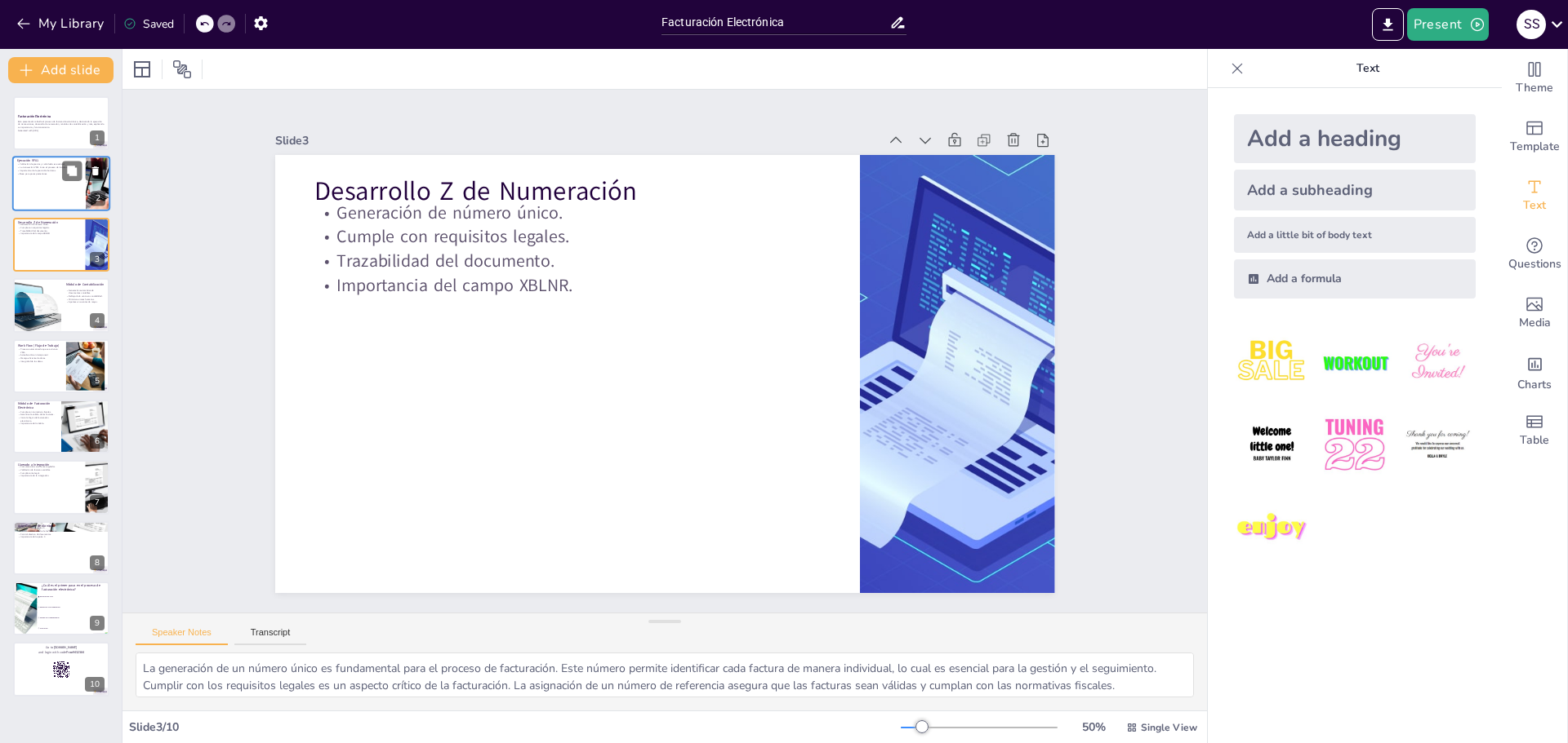
checkbox input "true"
type textarea "La generación automática de documentos contables es una ventaja significativa d…"
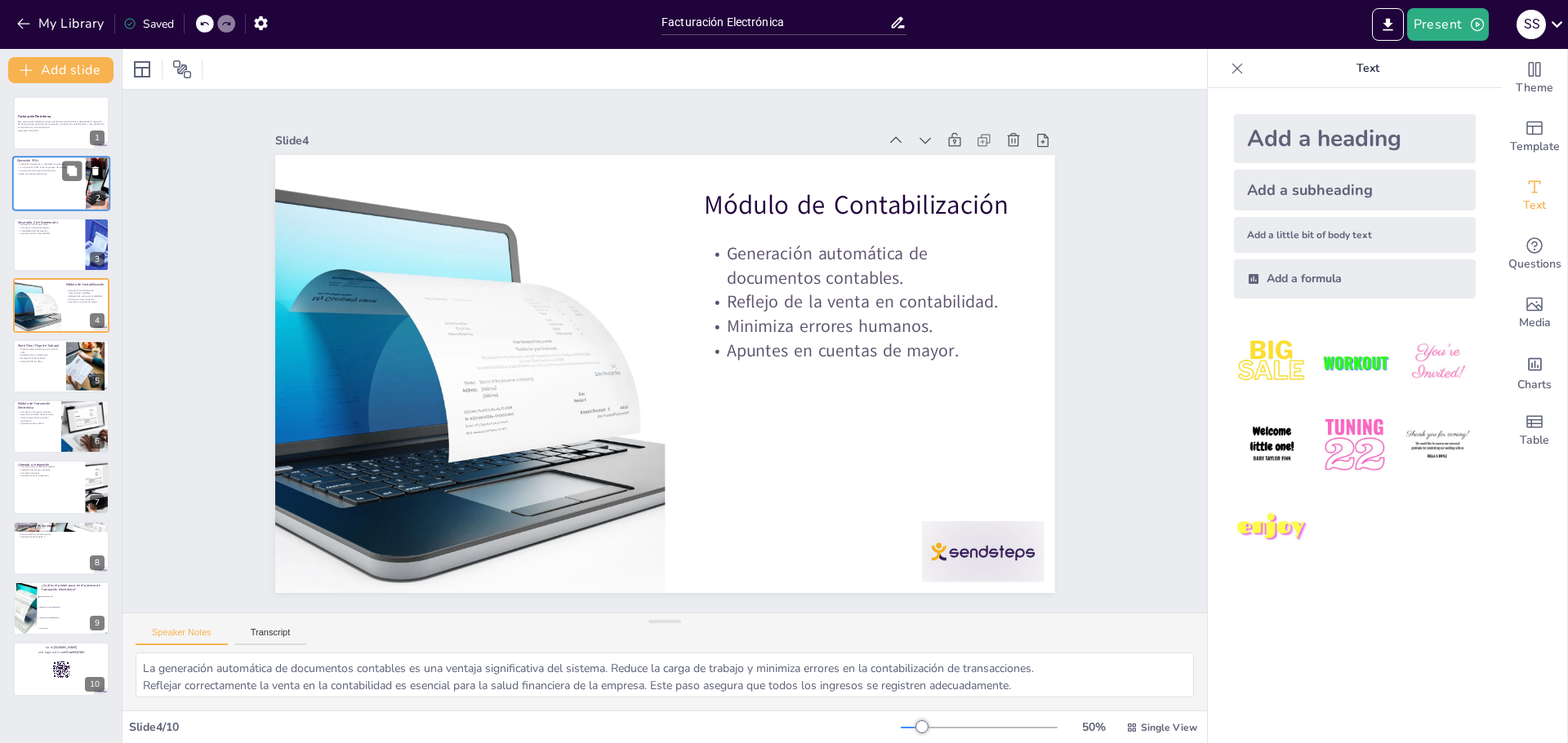
checkbox input "true"
type textarea "La automatización del flujo de trabajo es esencial para la eficiencia del proce…"
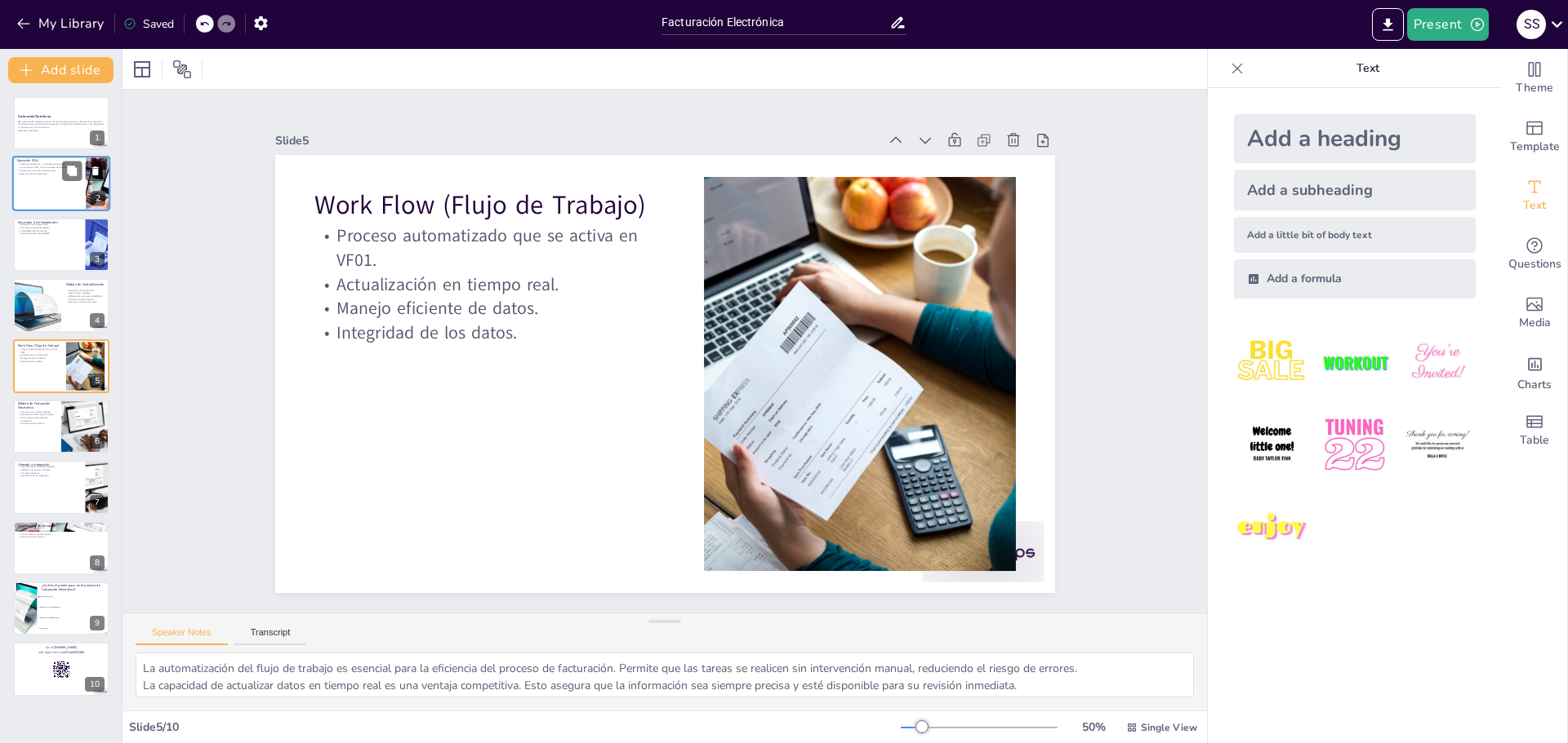
checkbox input "true"
type textarea "Cumplir con las normativas fiscales es esencial para cualquier empresa. Este mó…"
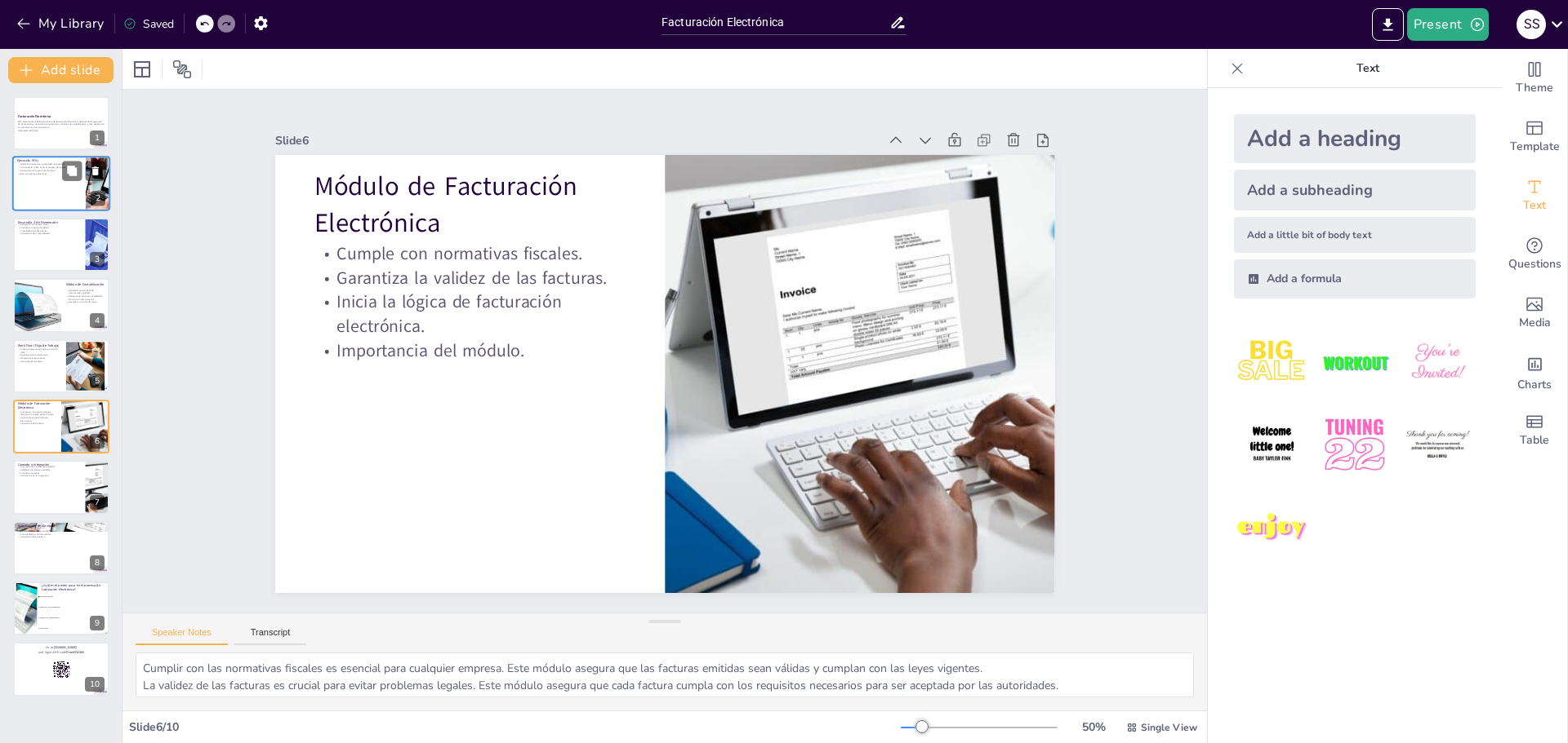
checkbox input "true"
type textarea "La comunicación con el ente regulador es vital para el proceso de facturación. …"
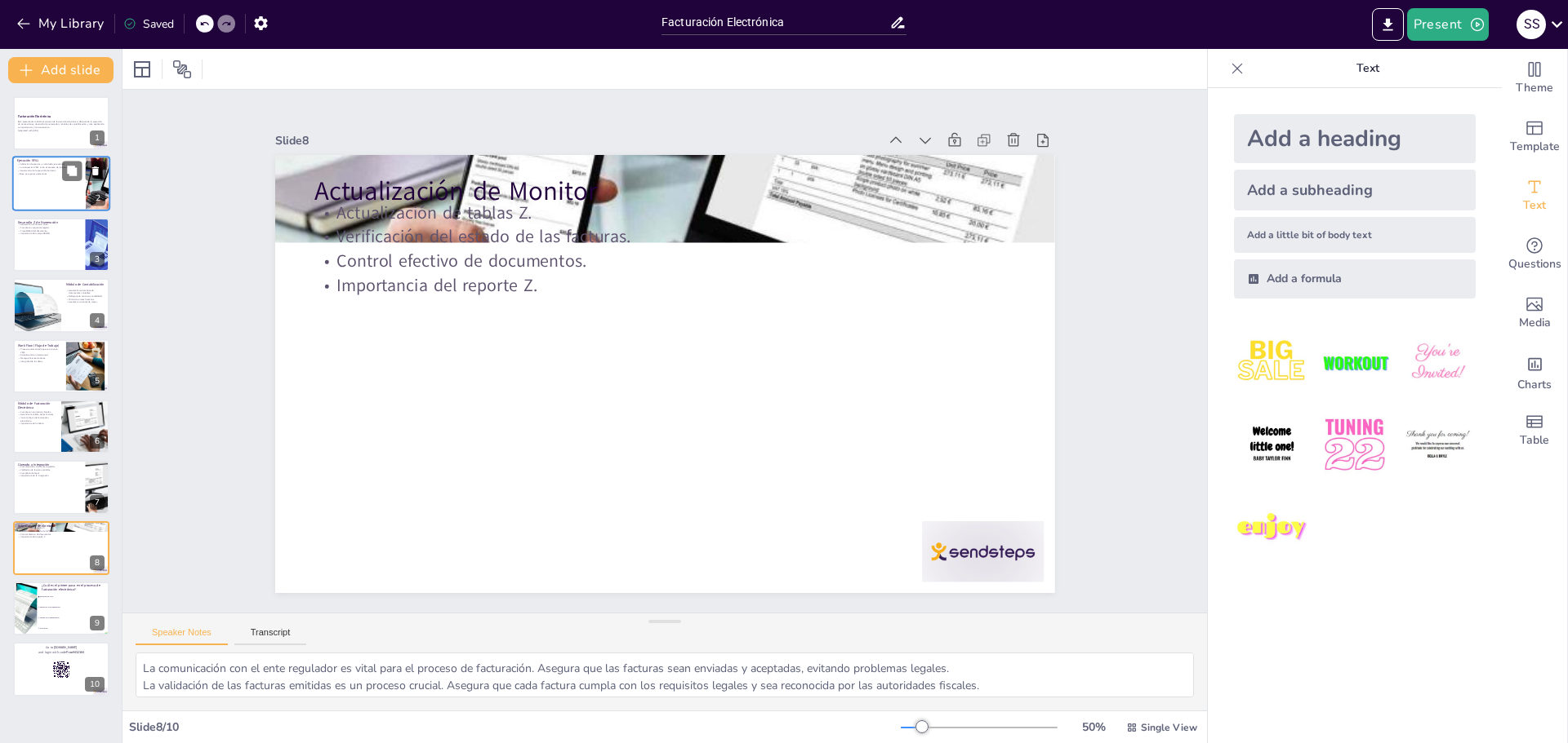
checkbox input "true"
type textarea "La actualización de tablas Z es esencial para el seguimiento de las facturas. E…"
checkbox input "true"
type textarea "La respuesta correcta es "Ejecución de VF01", ya que es el primer paso en el pr…"
checkbox input "true"
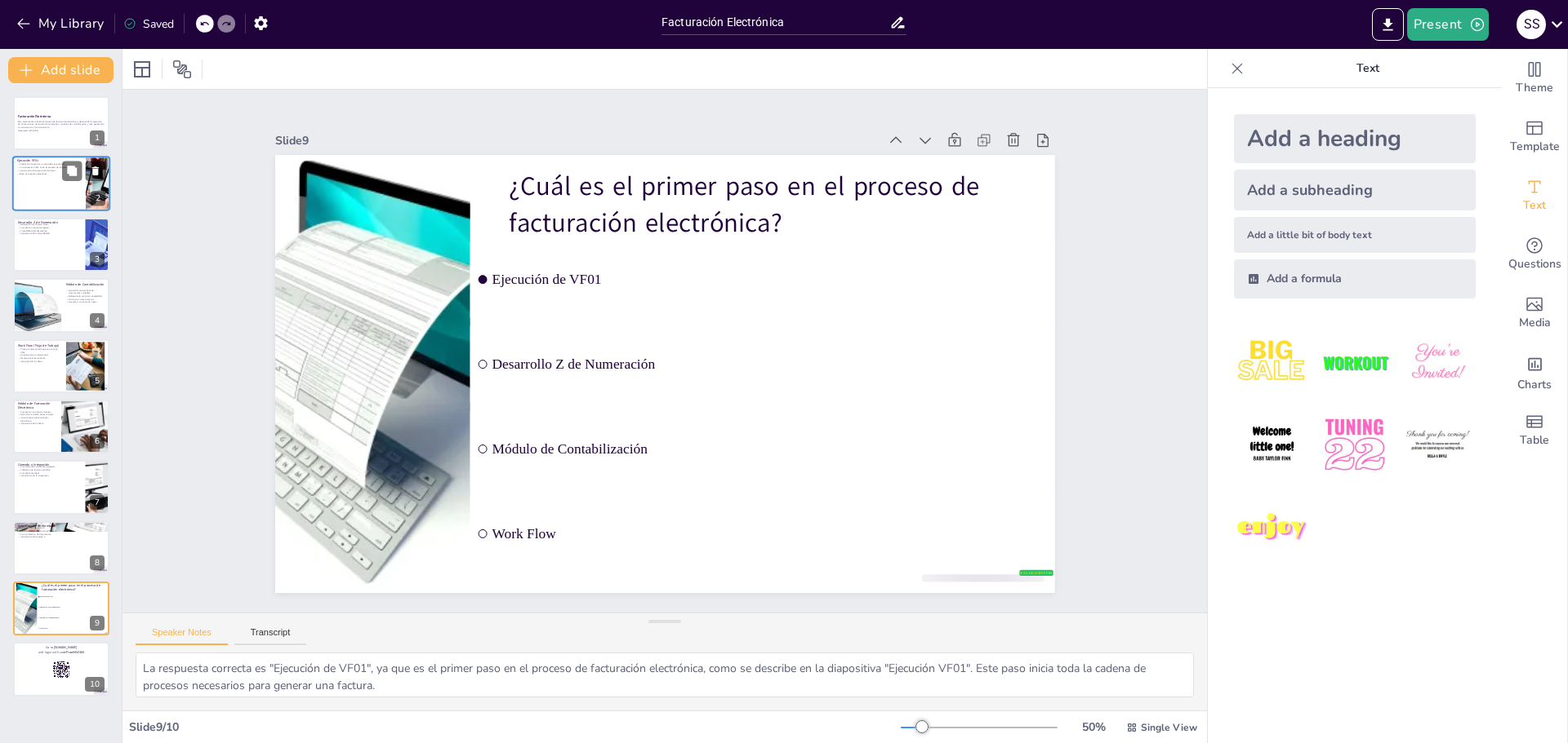
checkbox input "true"
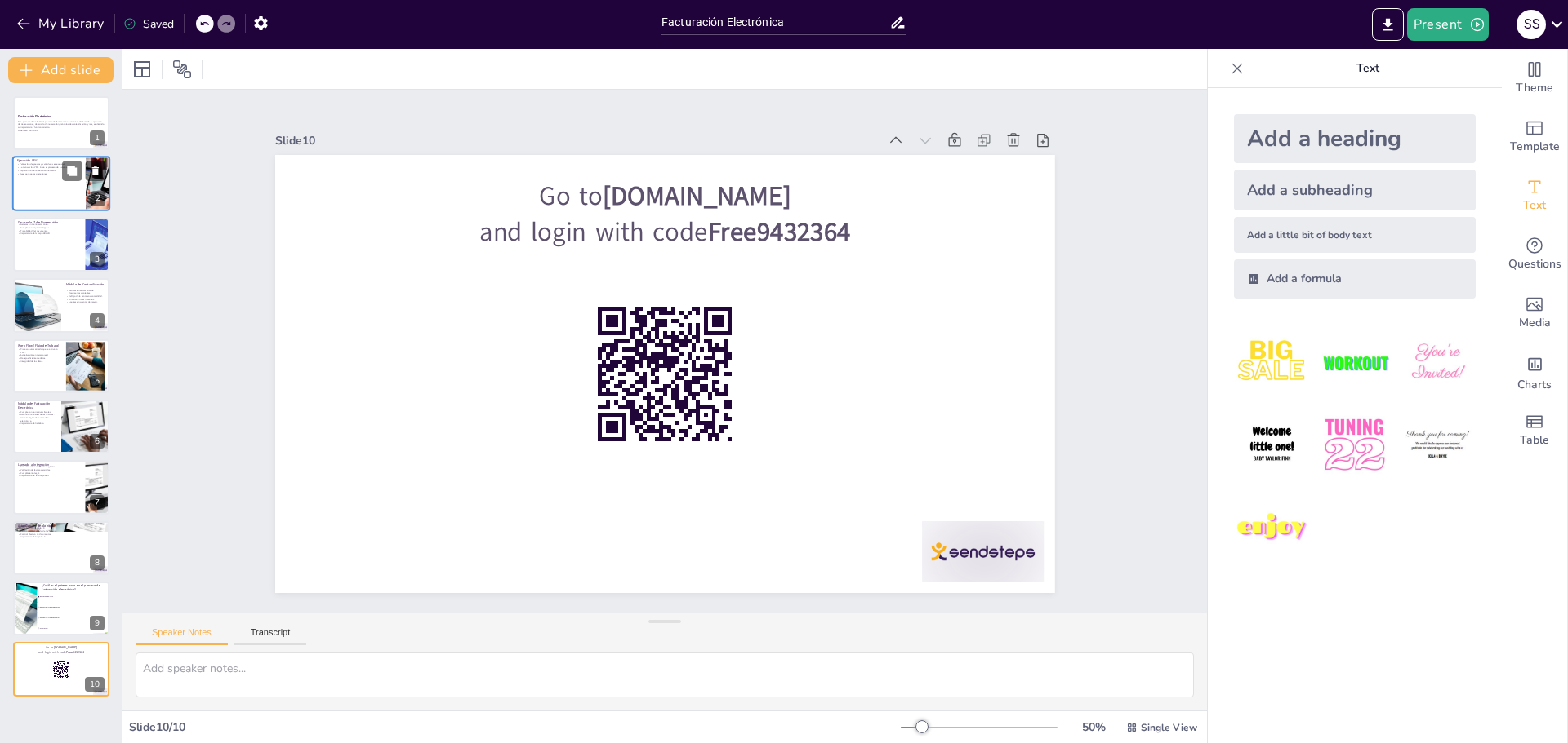
checkbox input "true"
type textarea "La respuesta correcta es "Ejecución de VF01", ya que es el primer paso en el pr…"
checkbox input "true"
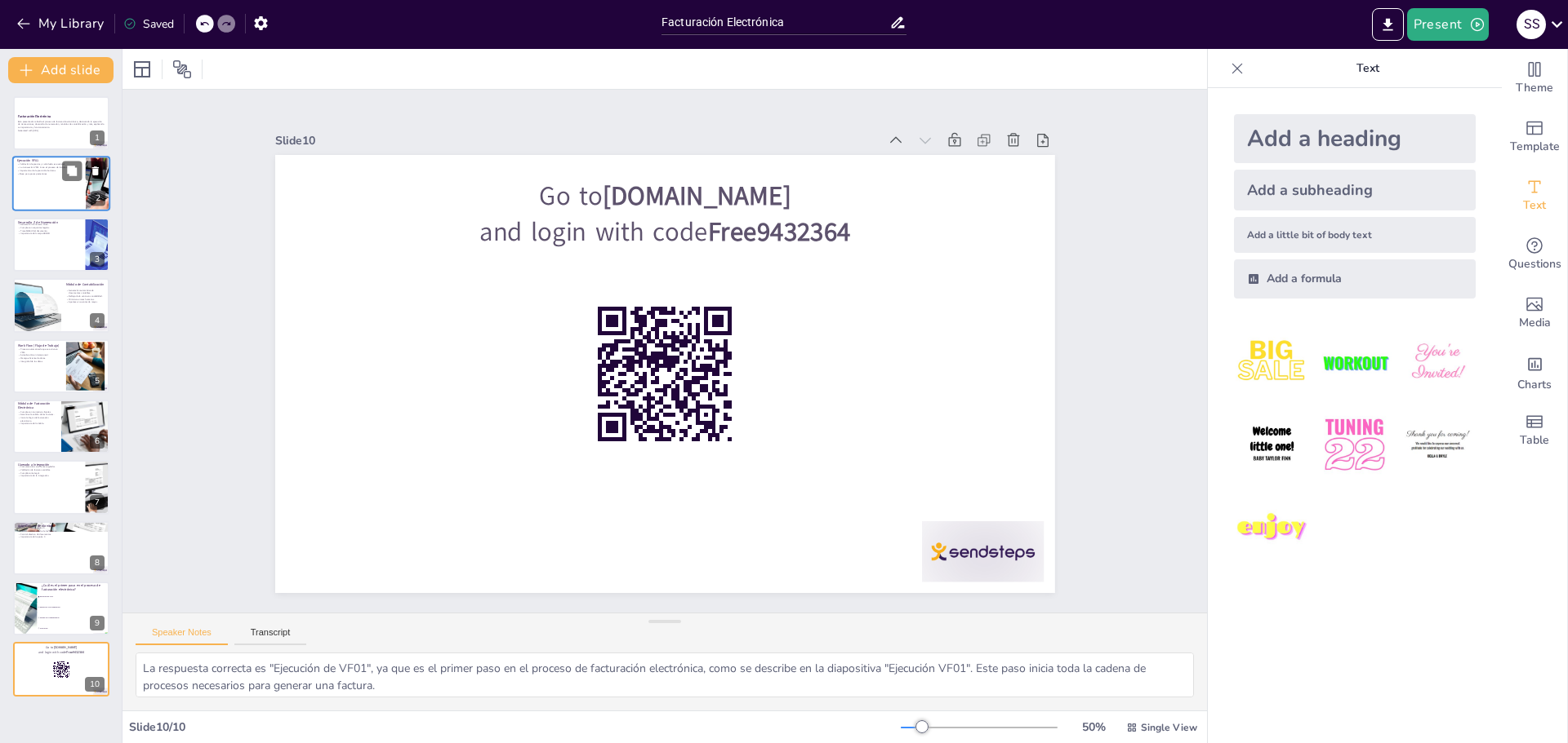
checkbox input "true"
type textarea "La actualización de tablas Z es esencial para el seguimiento de las facturas. E…"
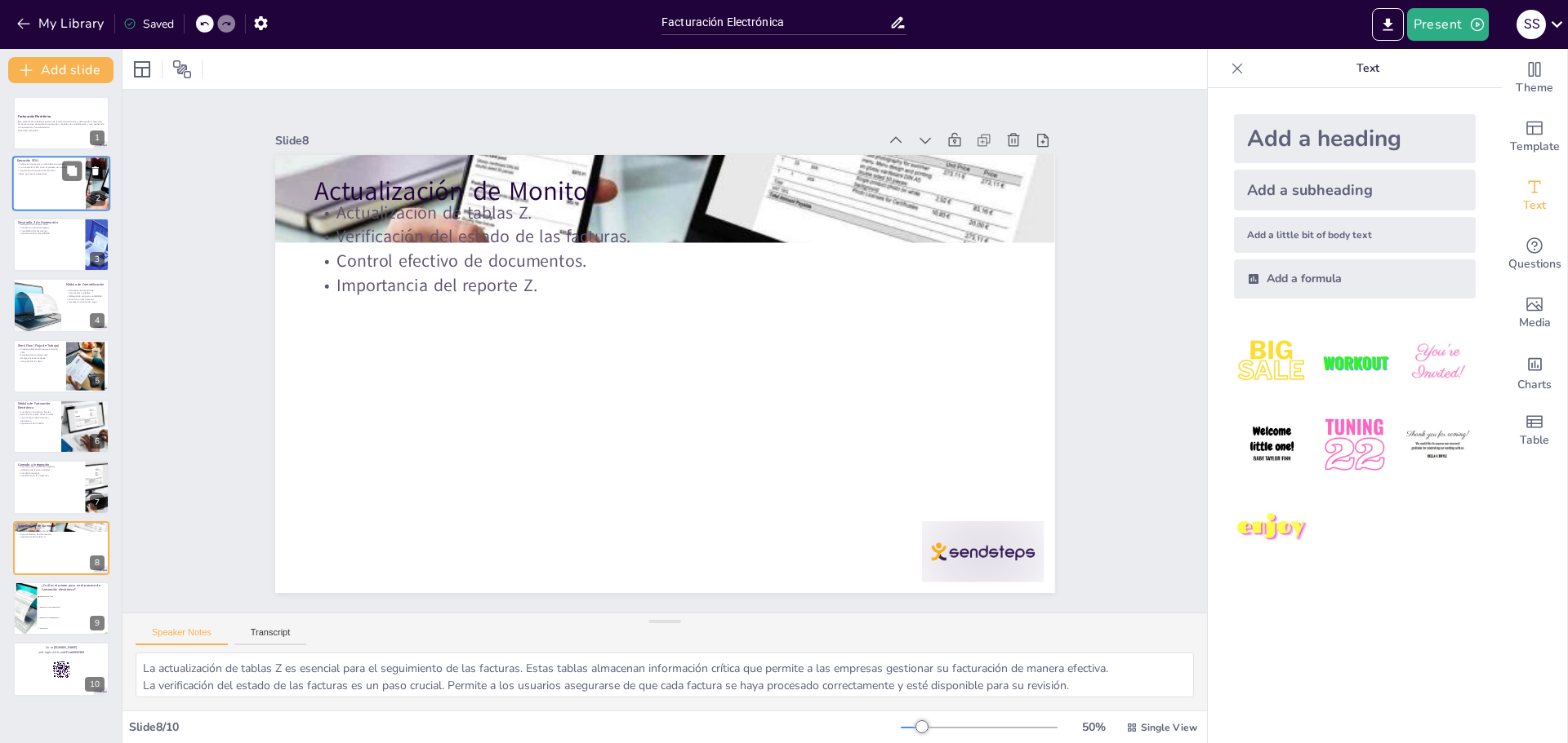
checkbox input "true"
type textarea "La comunicación con el ente regulador es vital para el proceso de facturación. …"
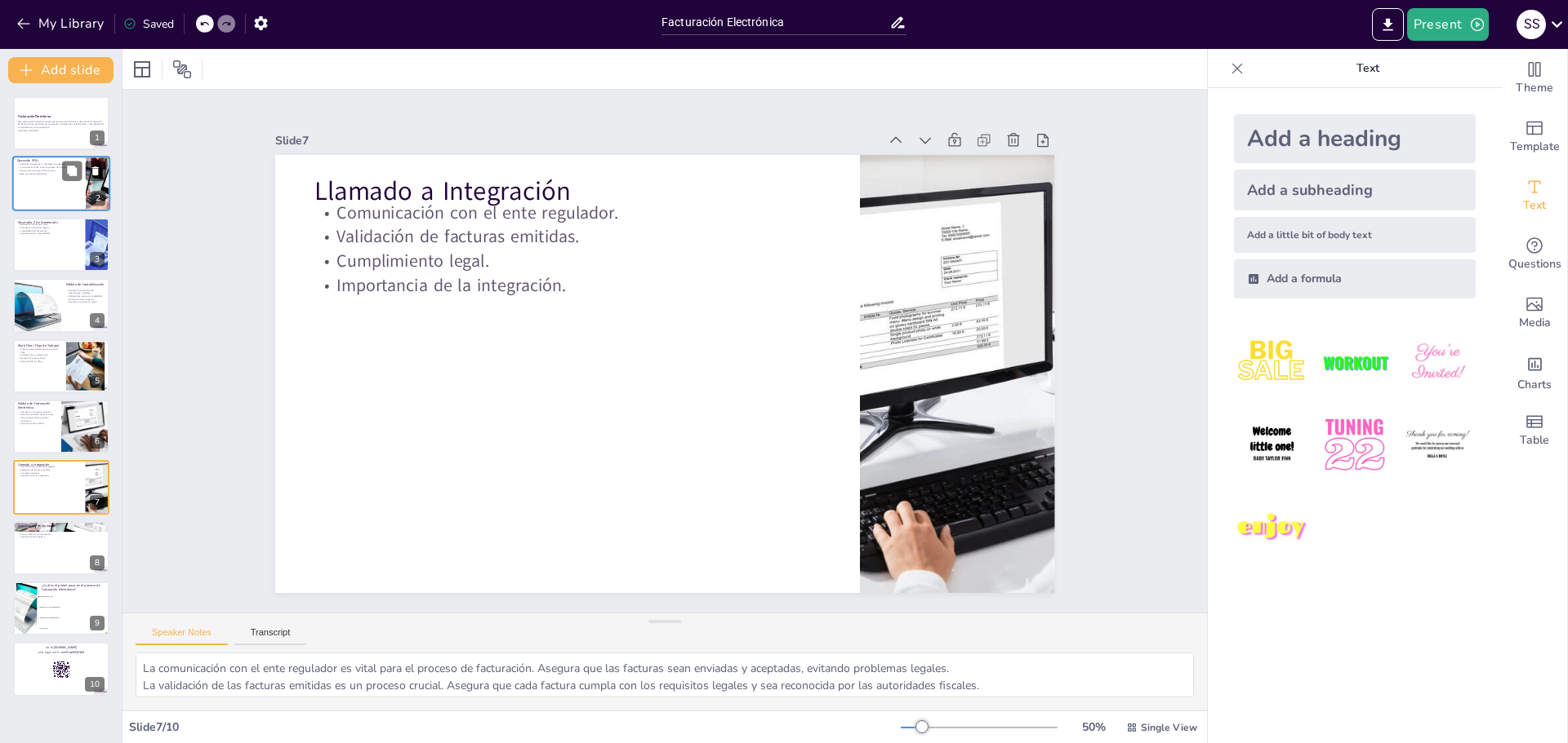
checkbox input "true"
type textarea "Cumplir con las normativas fiscales es esencial para cualquier empresa. Este mó…"
checkbox input "true"
type textarea "La automatización del flujo de trabajo es esencial para la eficiencia del proce…"
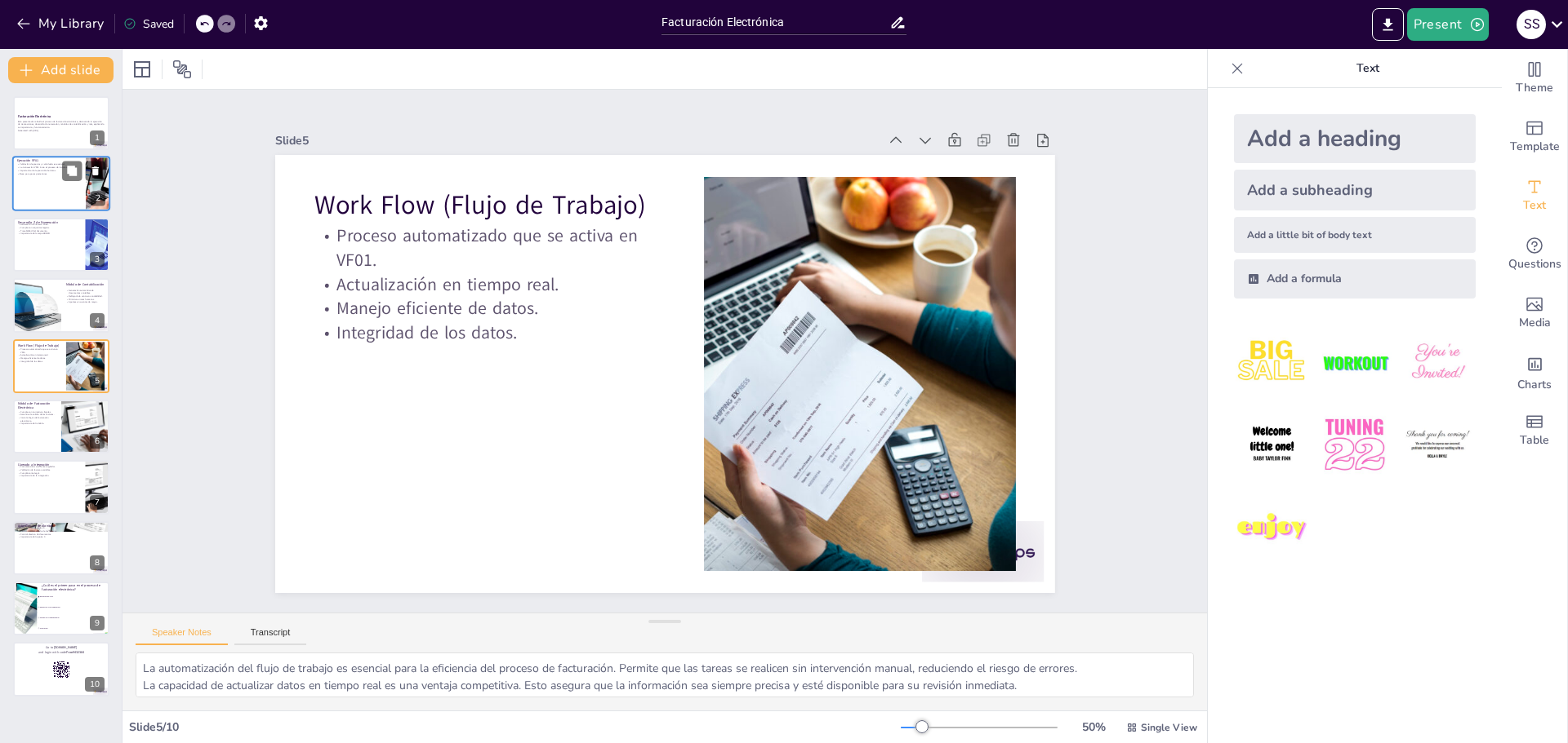
checkbox input "true"
type textarea "La generación automática de documentos contables es una ventaja significativa d…"
checkbox input "true"
type textarea "La generación de un número único es fundamental para el proceso de facturación.…"
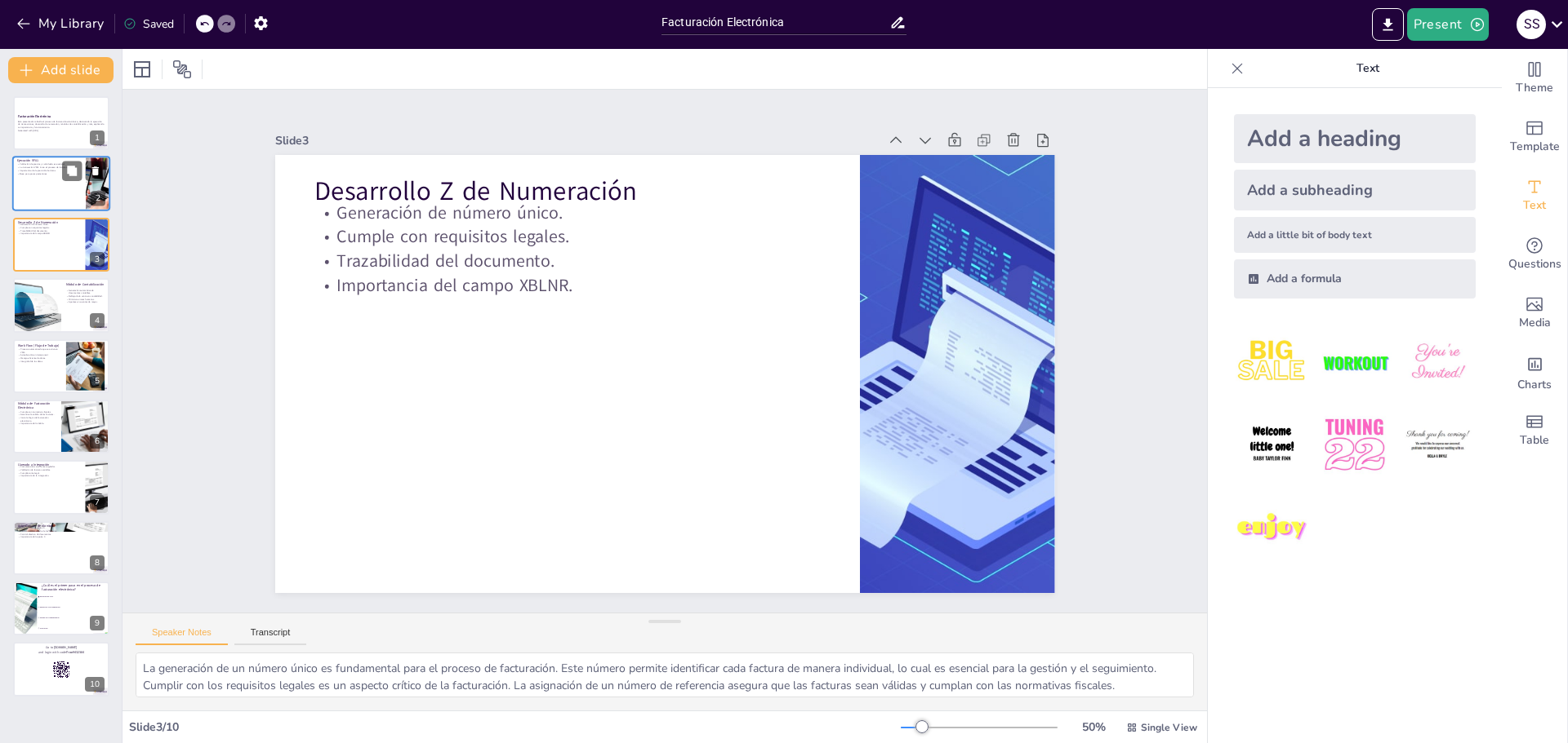
checkbox input "true"
type textarea "La validación de precios y cantidades es un paso crítico en la ejecución de VF0…"
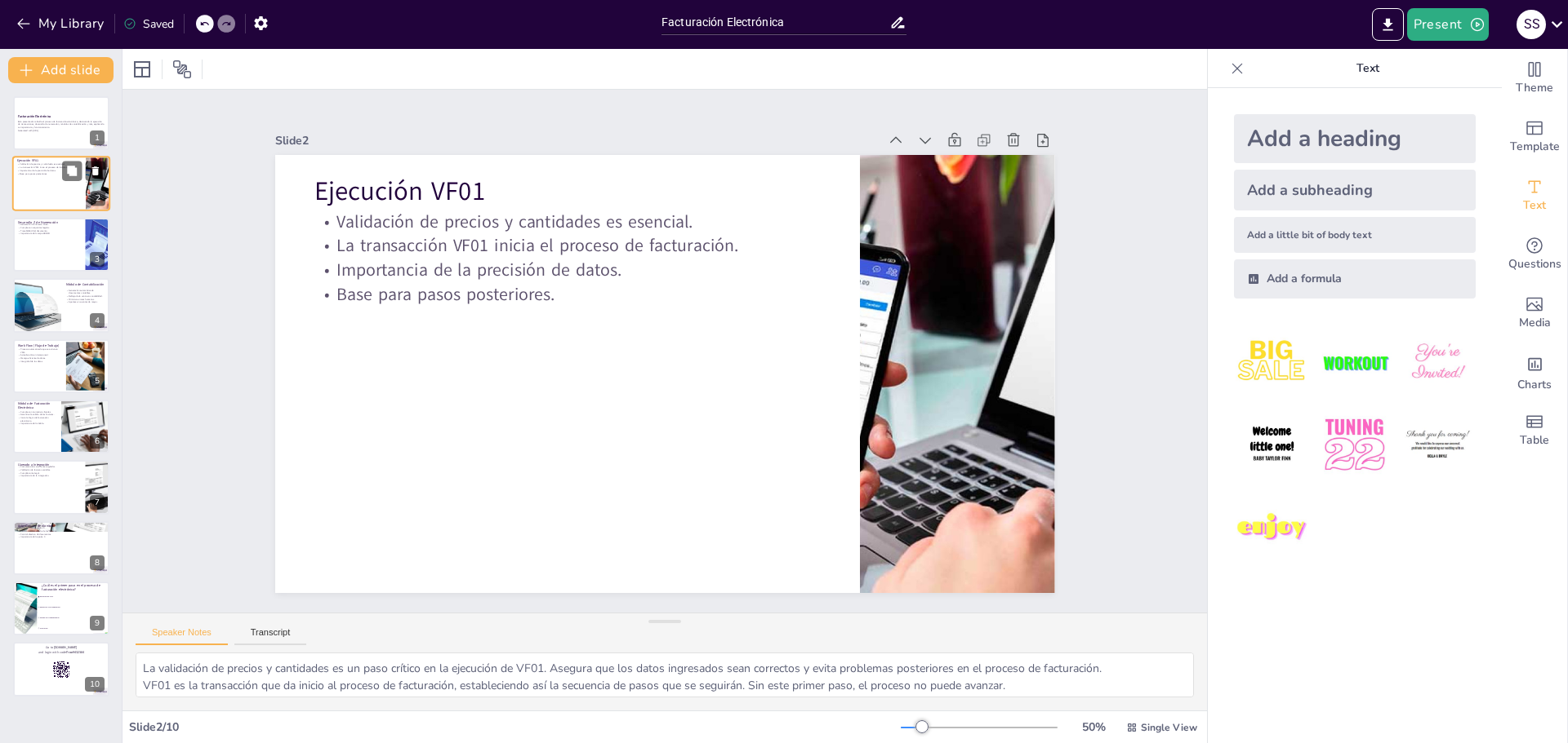
checkbox input "true"
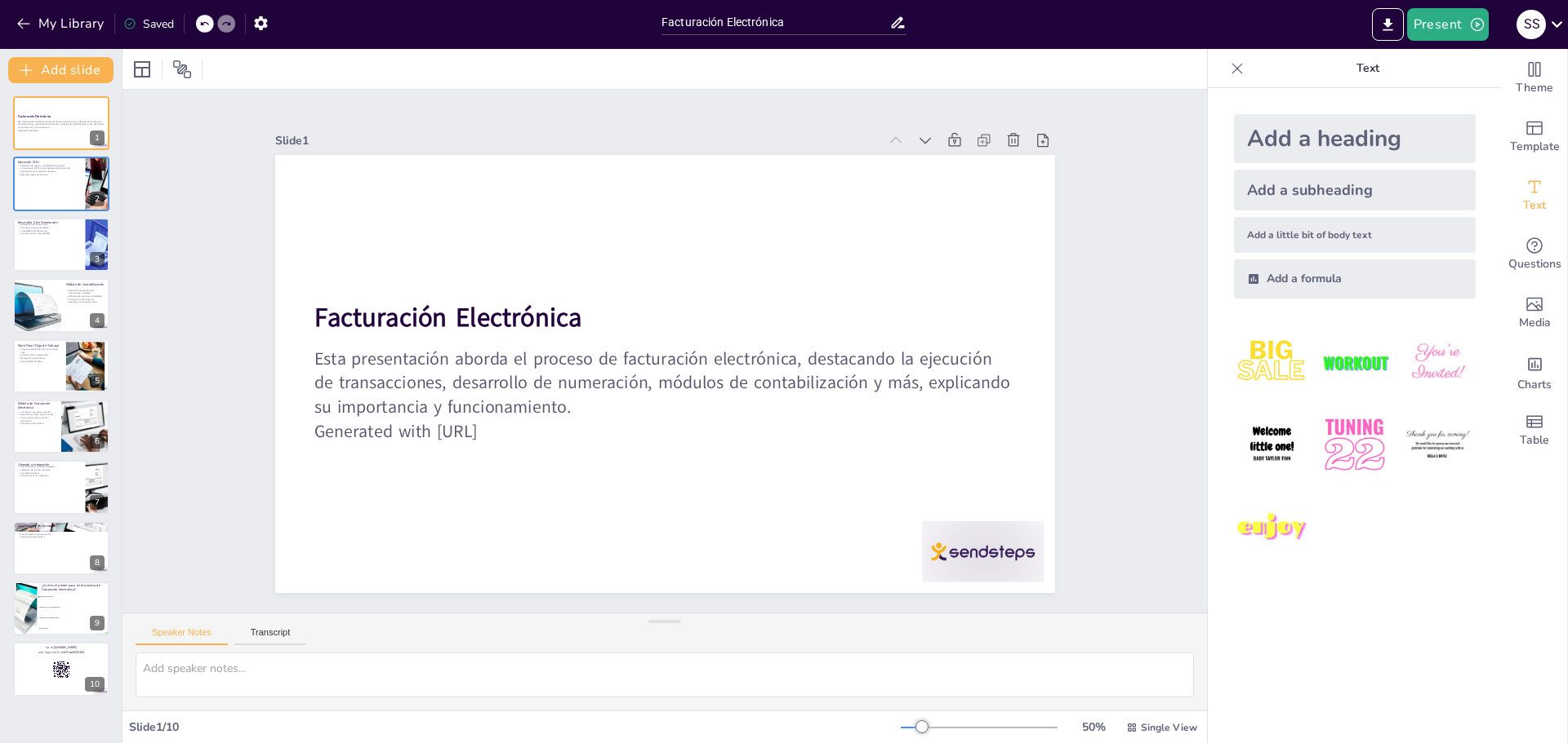
checkbox input "true"
